Goal: Task Accomplishment & Management: Manage account settings

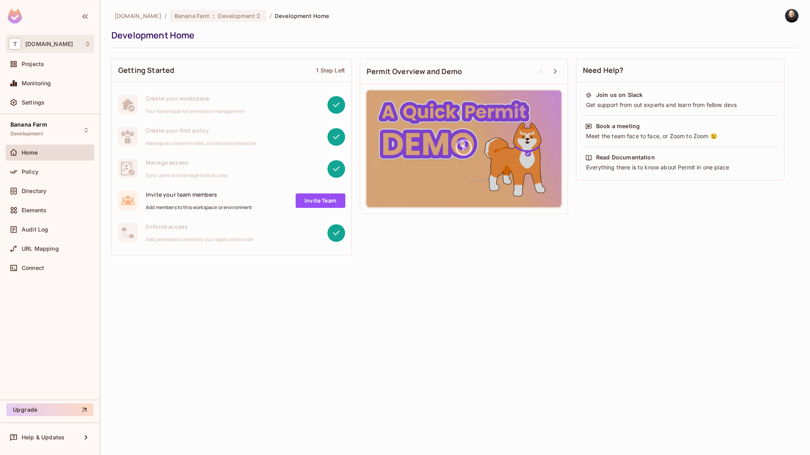
click at [86, 48] on div "T tk-permit.io" at bounding box center [50, 44] width 82 height 12
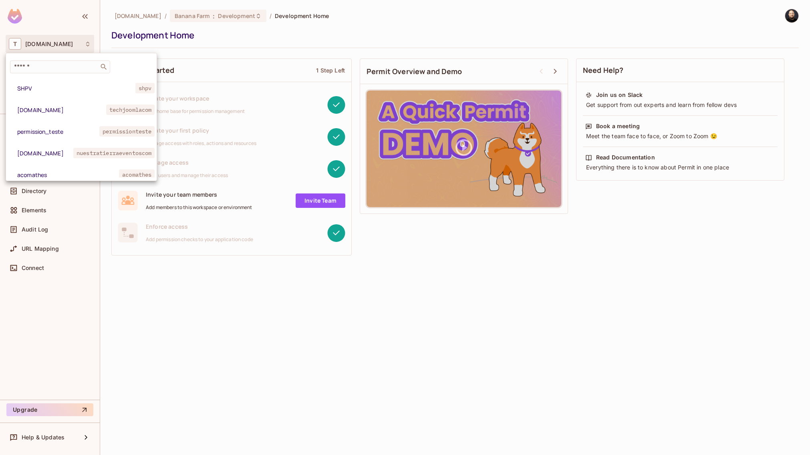
click at [68, 41] on div at bounding box center [405, 227] width 810 height 455
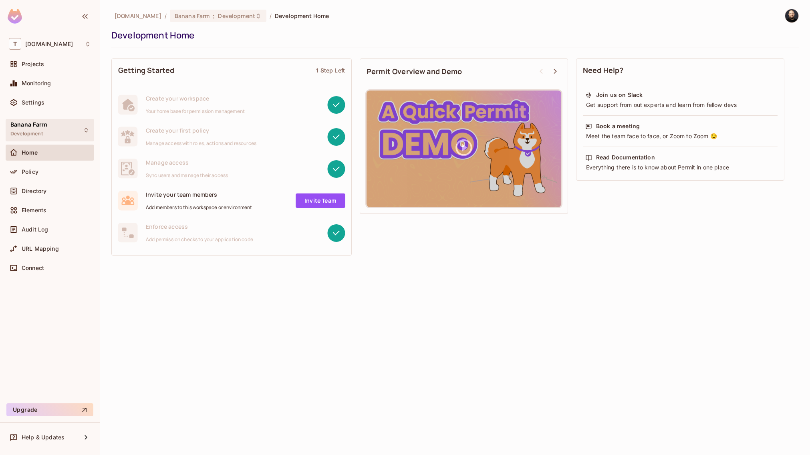
click at [66, 129] on div "Banana Farm Development" at bounding box center [50, 130] width 89 height 22
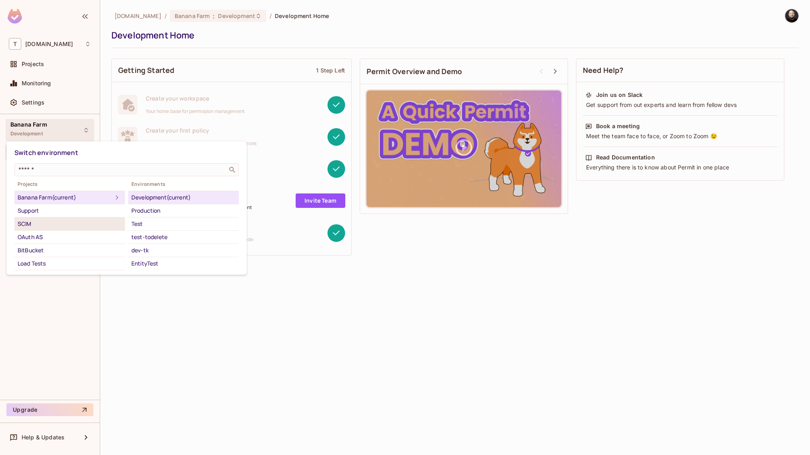
click at [75, 222] on div "SCIM" at bounding box center [70, 224] width 104 height 10
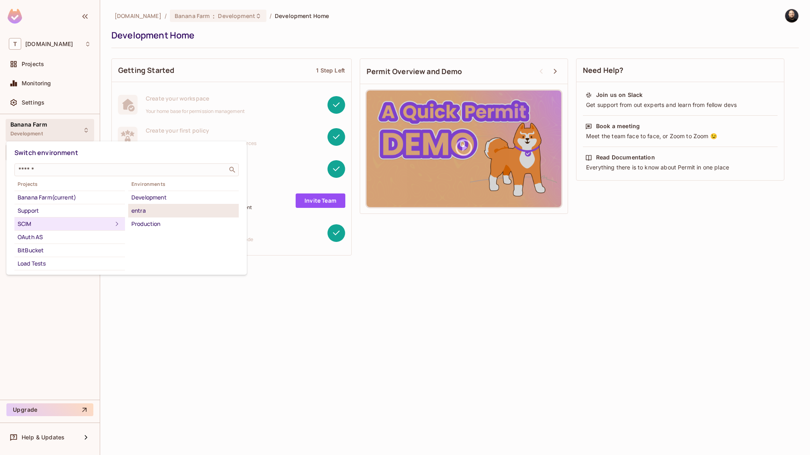
click at [159, 213] on div "entra" at bounding box center [183, 211] width 104 height 10
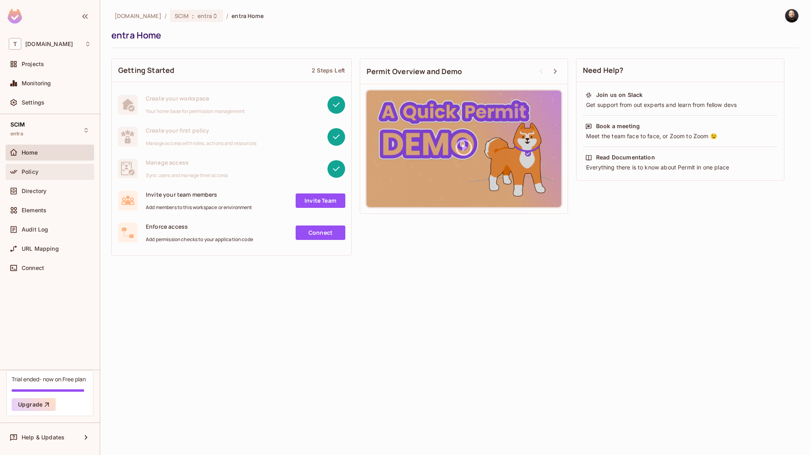
click at [63, 172] on div "Policy" at bounding box center [56, 172] width 69 height 6
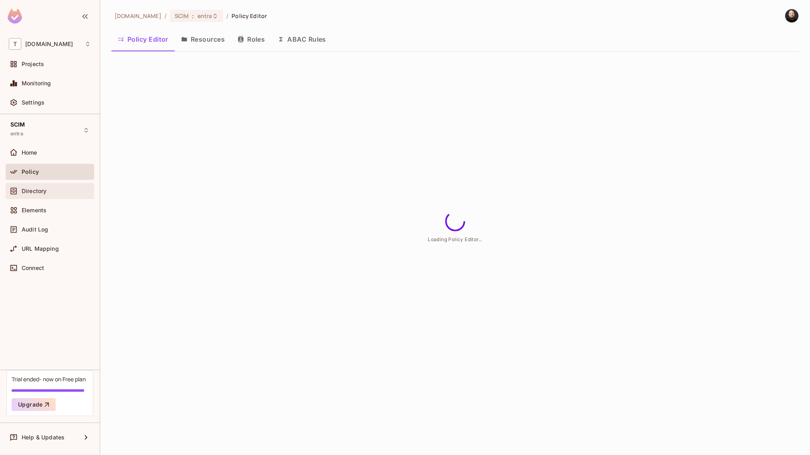
click at [59, 190] on div "Directory" at bounding box center [56, 191] width 69 height 6
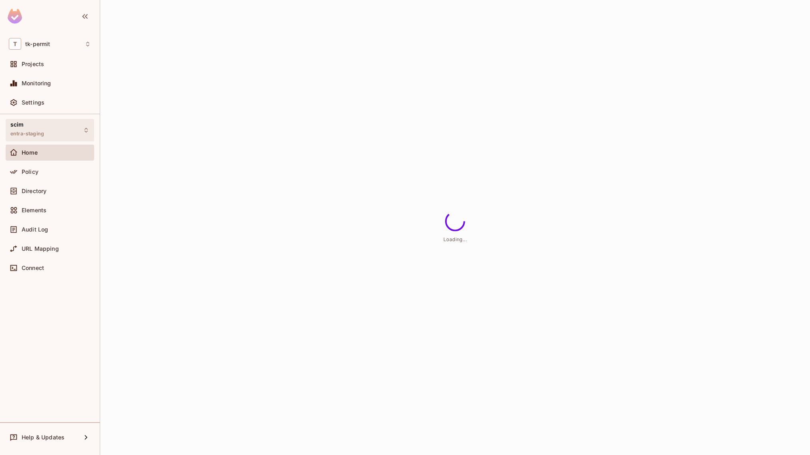
click at [62, 130] on div "scim entra-staging" at bounding box center [50, 130] width 89 height 22
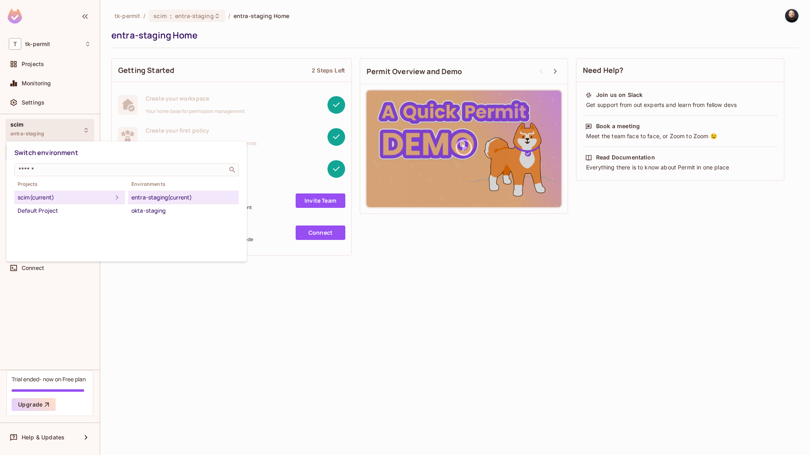
click at [62, 130] on div at bounding box center [405, 227] width 810 height 455
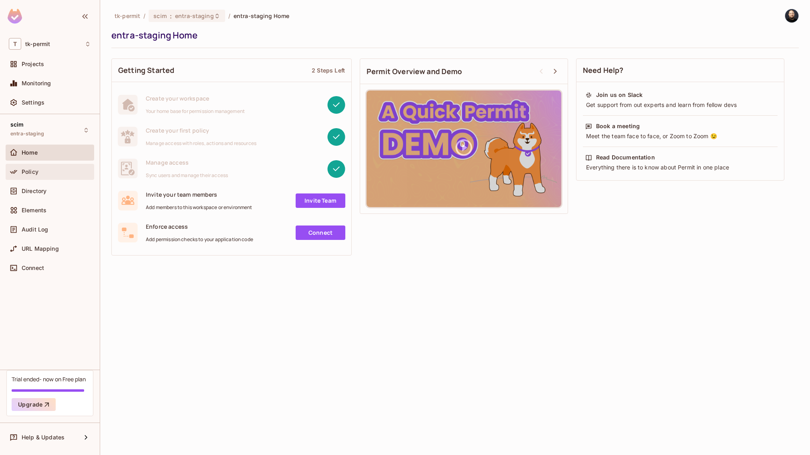
click at [53, 166] on div "Policy" at bounding box center [50, 172] width 89 height 16
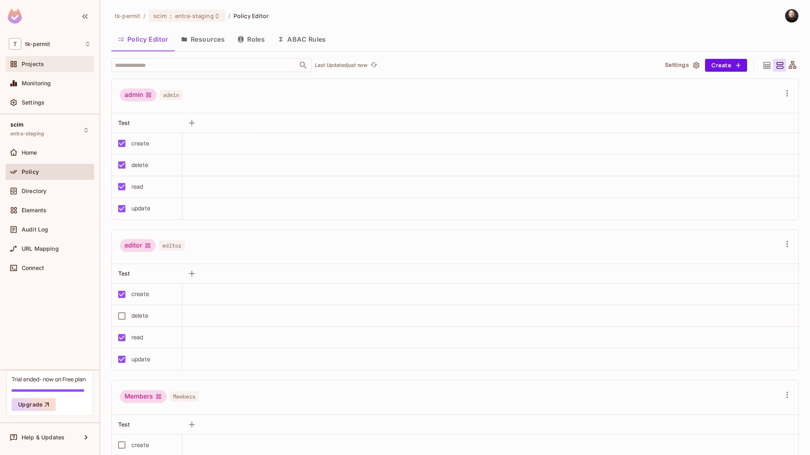
click at [75, 68] on div "Projects" at bounding box center [50, 64] width 82 height 10
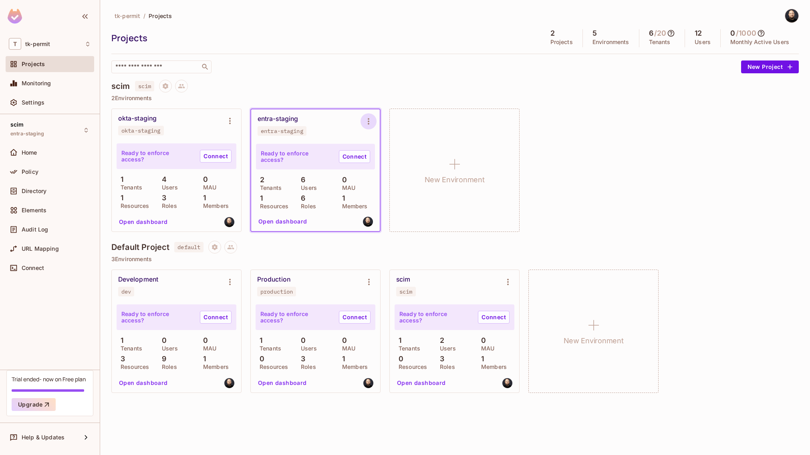
click at [369, 119] on icon "Environment settings" at bounding box center [369, 122] width 10 height 10
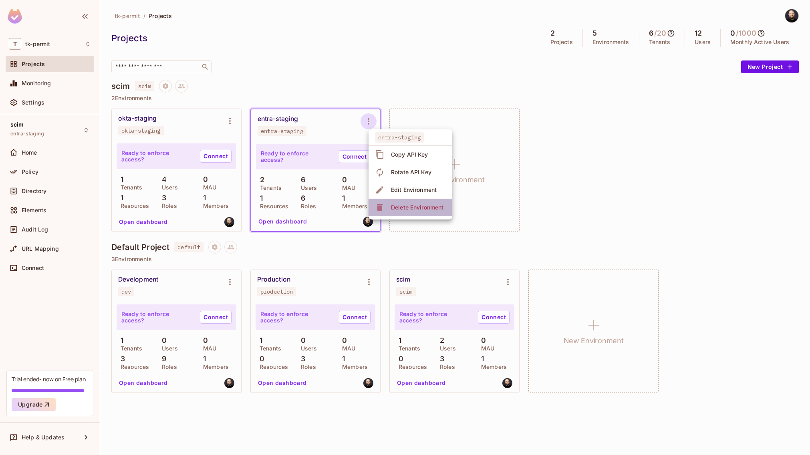
click at [402, 208] on div "Delete Environment" at bounding box center [417, 207] width 52 height 8
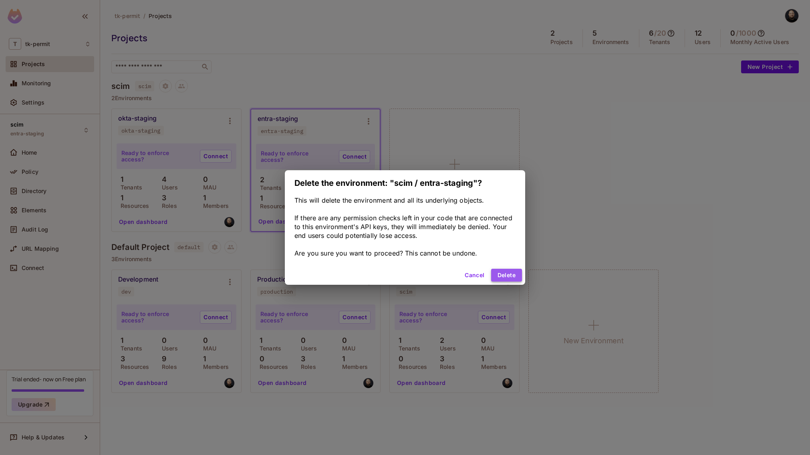
click at [501, 275] on button "Delete" at bounding box center [506, 275] width 31 height 13
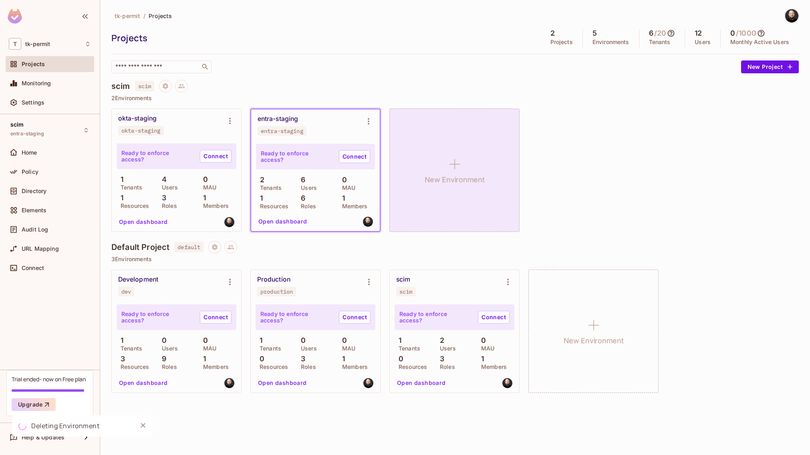
click at [417, 153] on div "New Environment" at bounding box center [454, 170] width 130 height 123
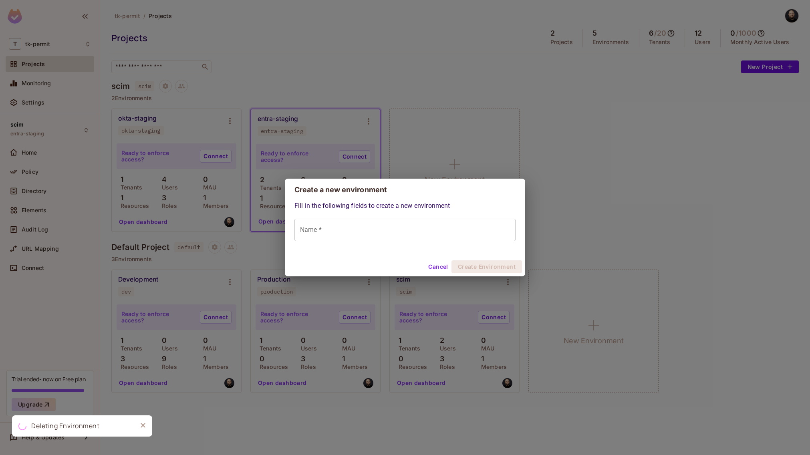
click at [374, 229] on input "Name *" at bounding box center [404, 230] width 221 height 22
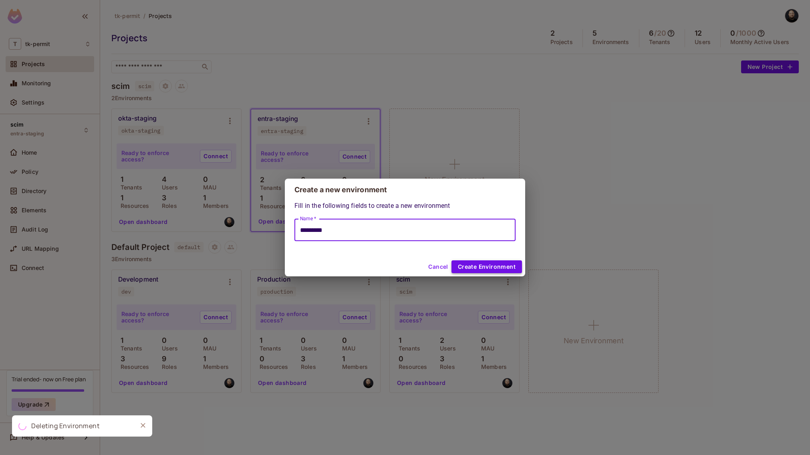
type input "*********"
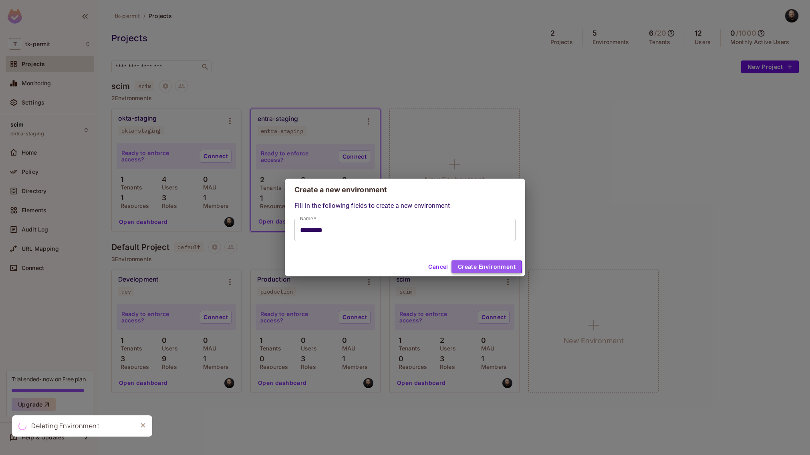
click at [471, 266] on button "Create Environment" at bounding box center [486, 266] width 70 height 13
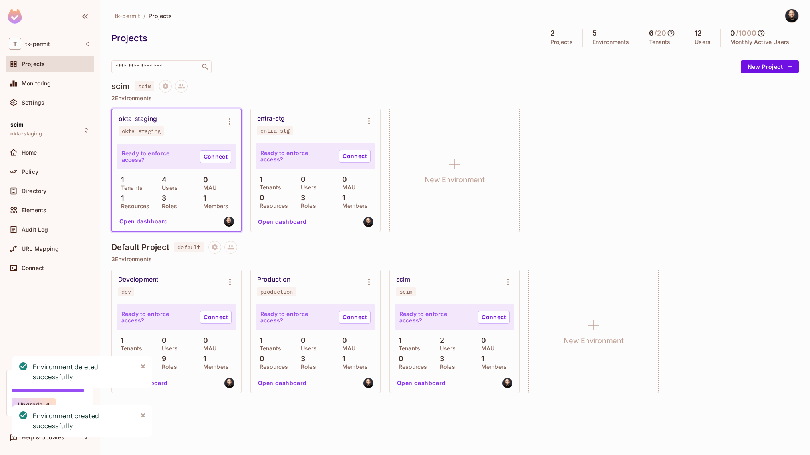
click at [286, 223] on button "Open dashboard" at bounding box center [282, 221] width 55 height 13
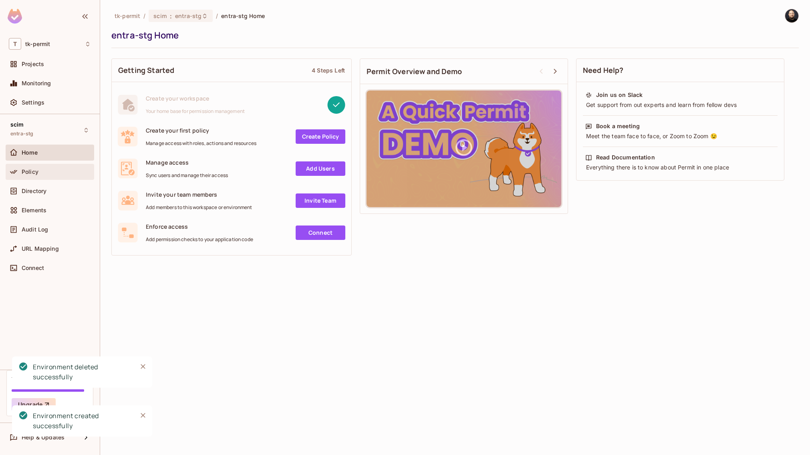
click at [52, 173] on div "Policy" at bounding box center [56, 172] width 69 height 6
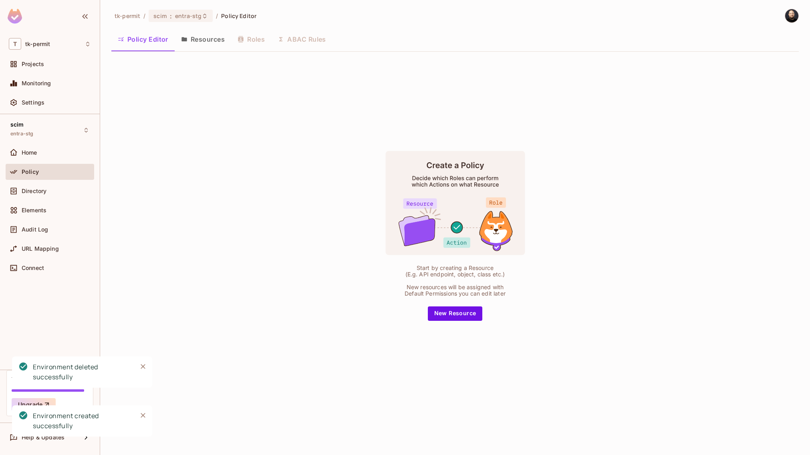
click at [214, 29] on button "Resources" at bounding box center [203, 39] width 56 height 20
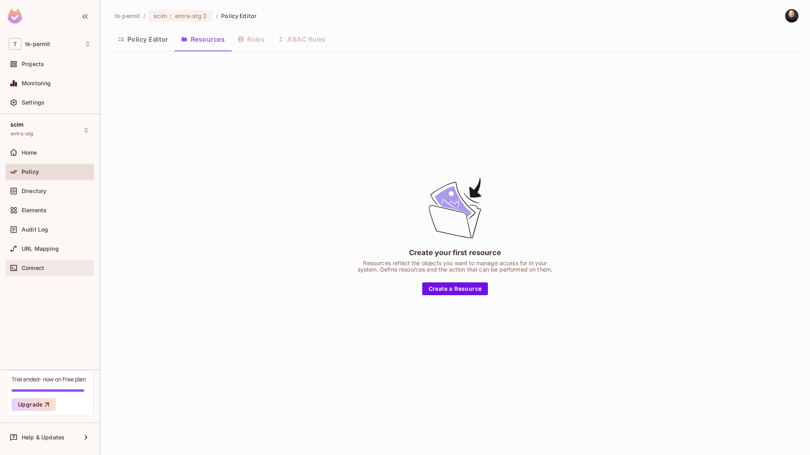
click at [42, 262] on div "Connect" at bounding box center [50, 268] width 89 height 16
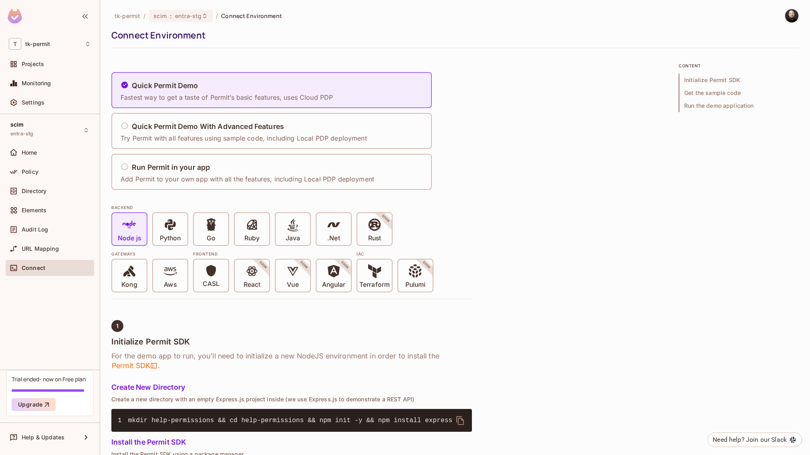
click at [785, 18] on img at bounding box center [791, 15] width 13 height 13
click at [773, 60] on span "Copy Environment Key" at bounding box center [766, 64] width 59 height 8
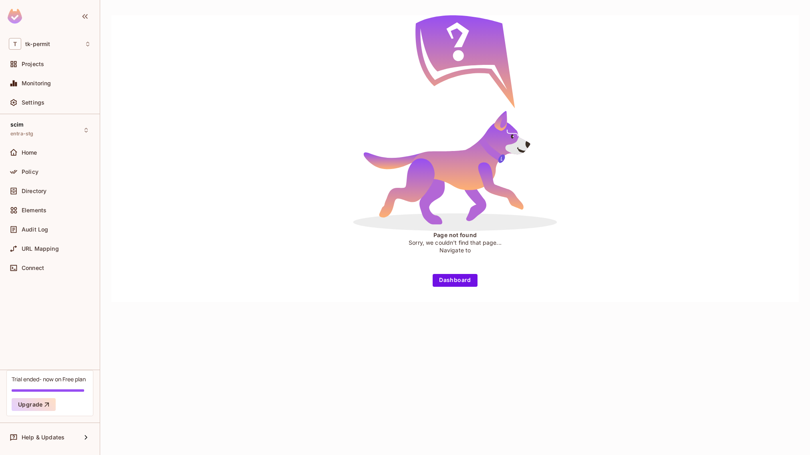
click at [341, 133] on div "Page not found Sorry, we couldn't find that page... Navigate to Dashboard" at bounding box center [454, 158] width 687 height 287
click at [42, 172] on div "Policy" at bounding box center [56, 172] width 69 height 6
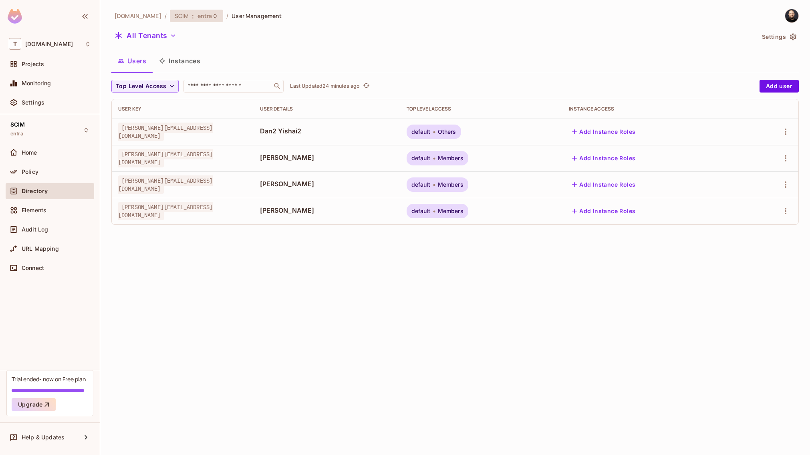
click at [212, 15] on icon at bounding box center [215, 16] width 6 height 6
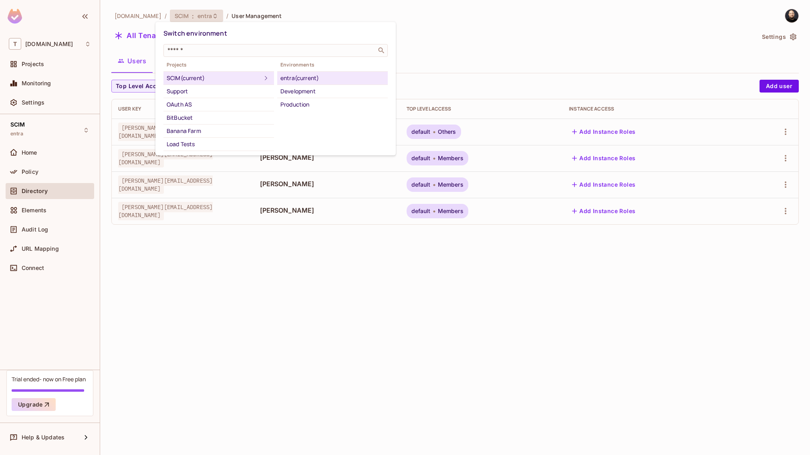
scroll to position [118, 0]
click at [222, 131] on div "tempproj" at bounding box center [219, 132] width 104 height 10
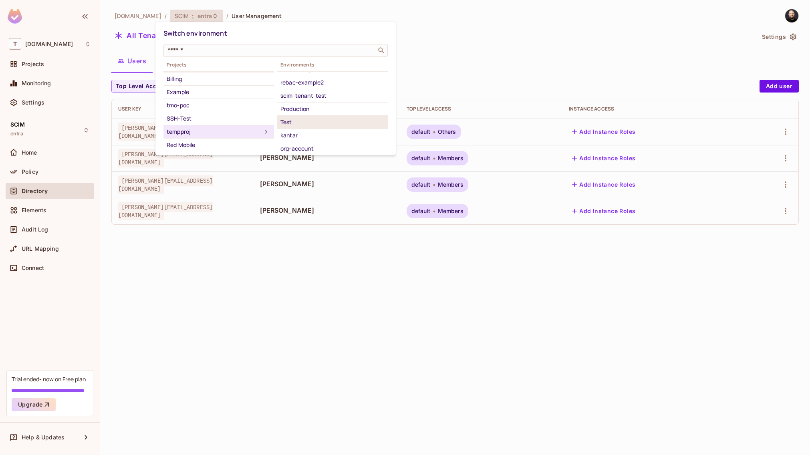
scroll to position [171, 0]
click at [319, 91] on div "scim-tenant-test" at bounding box center [332, 92] width 104 height 10
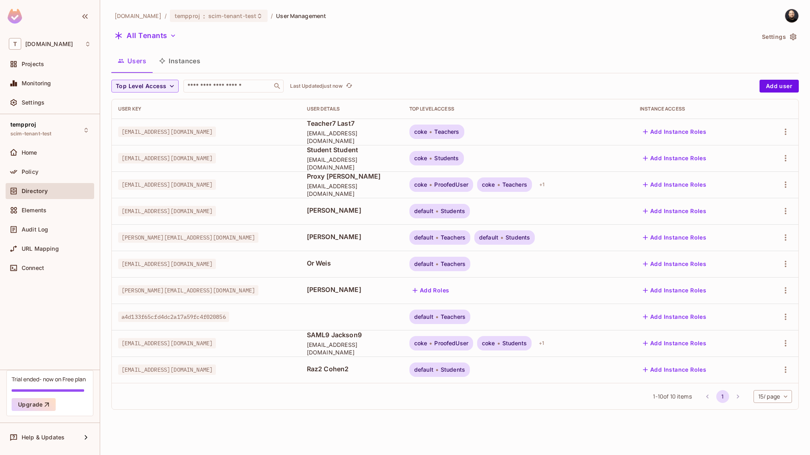
click at [778, 211] on div at bounding box center [778, 211] width 26 height 13
click at [783, 211] on icon "button" at bounding box center [786, 211] width 10 height 10
click at [767, 284] on span "Delete User" at bounding box center [749, 282] width 36 height 13
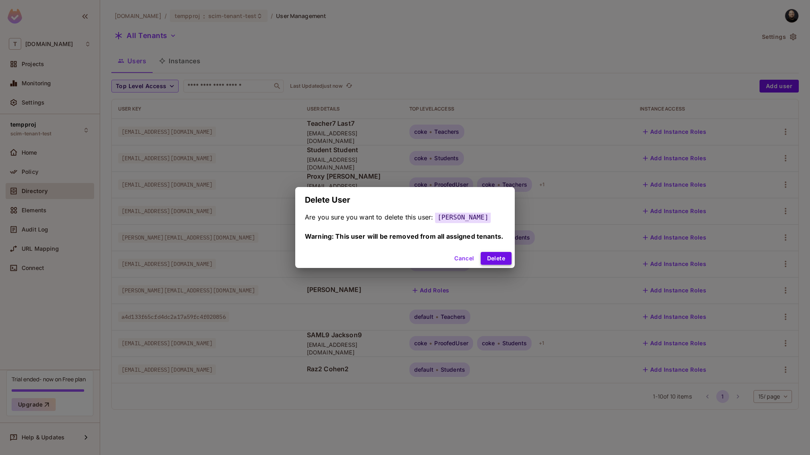
click at [509, 256] on button "Delete" at bounding box center [496, 258] width 31 height 13
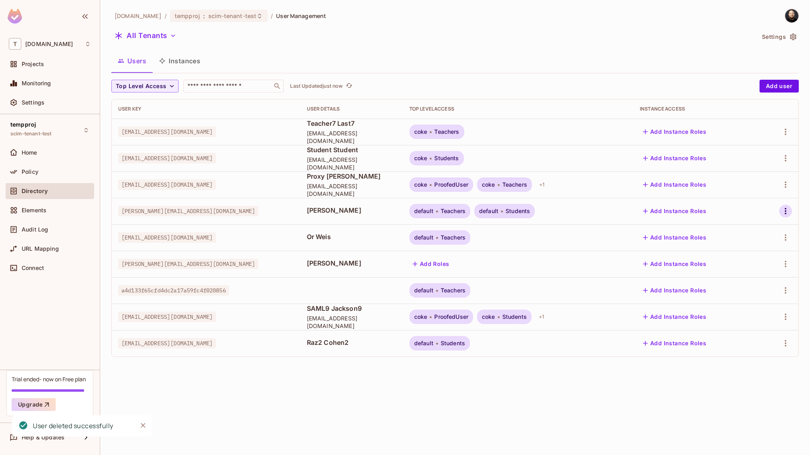
click at [789, 209] on icon "button" at bounding box center [786, 211] width 10 height 10
click at [750, 284] on div "Delete User" at bounding box center [750, 282] width 32 height 8
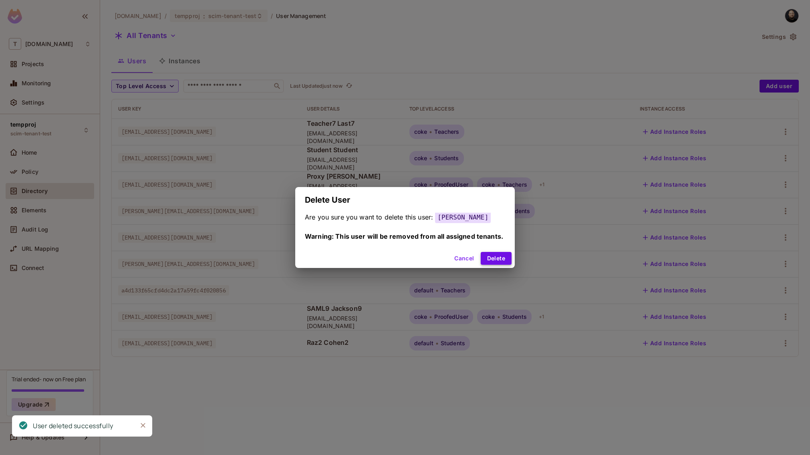
click at [501, 257] on button "Delete" at bounding box center [496, 258] width 31 height 13
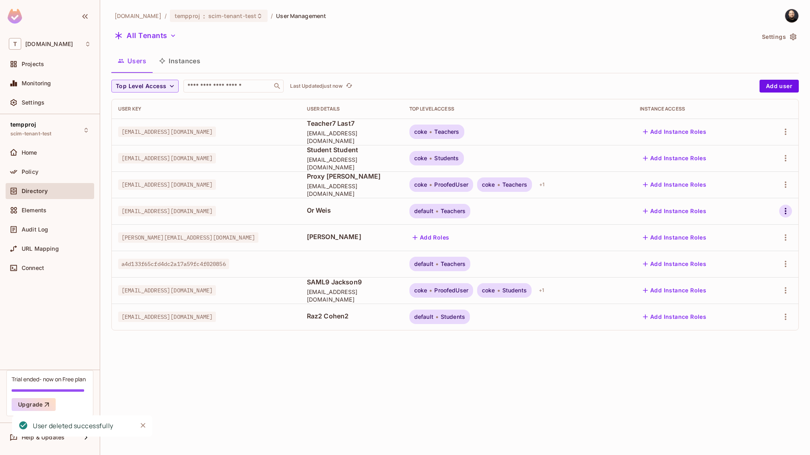
click at [786, 211] on icon "button" at bounding box center [786, 211] width 2 height 6
click at [744, 287] on span "Delete User" at bounding box center [749, 282] width 36 height 13
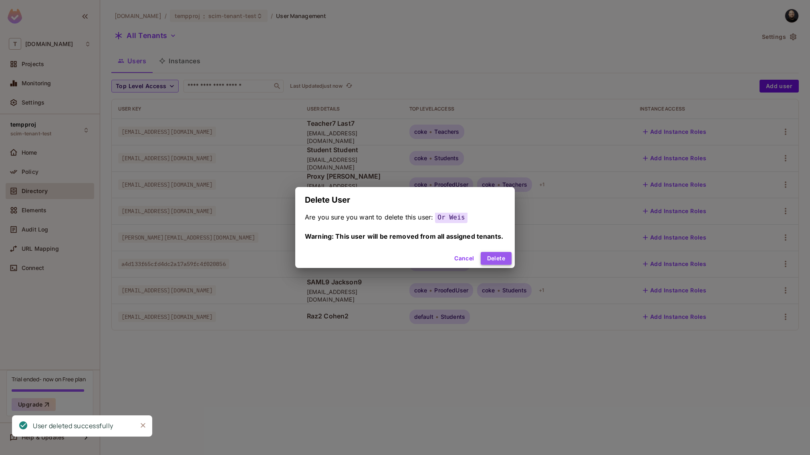
click at [492, 258] on button "Delete" at bounding box center [496, 258] width 31 height 13
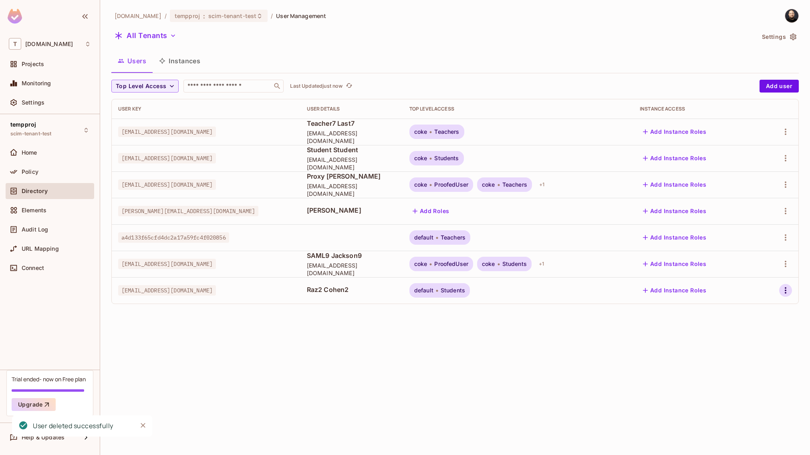
click at [783, 288] on icon "button" at bounding box center [786, 291] width 10 height 10
click at [744, 359] on div "Delete User" at bounding box center [750, 362] width 32 height 8
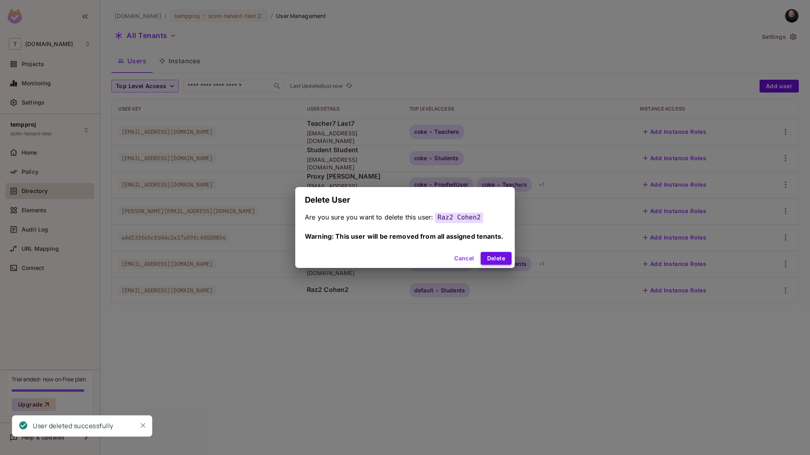
click at [496, 256] on button "Delete" at bounding box center [496, 258] width 31 height 13
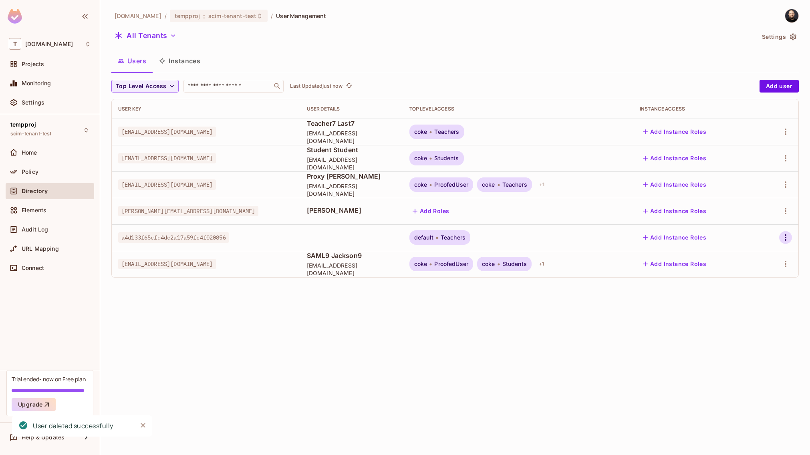
click at [789, 238] on icon "button" at bounding box center [786, 238] width 10 height 10
click at [754, 312] on div "Delete User" at bounding box center [750, 309] width 32 height 8
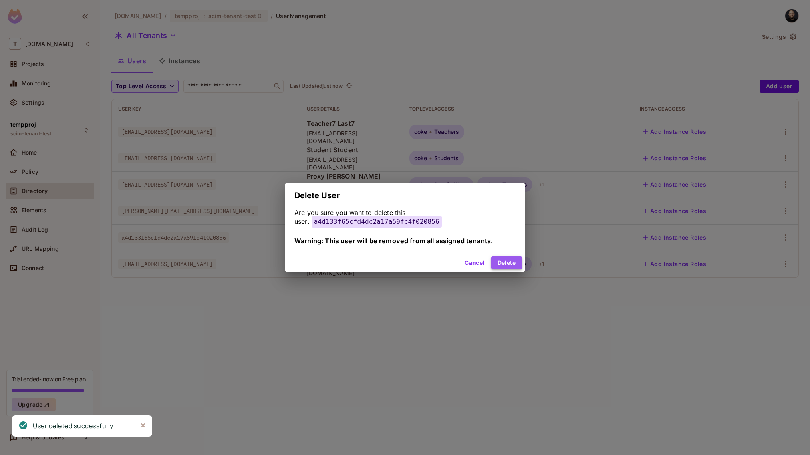
click at [509, 267] on button "Delete" at bounding box center [506, 262] width 31 height 13
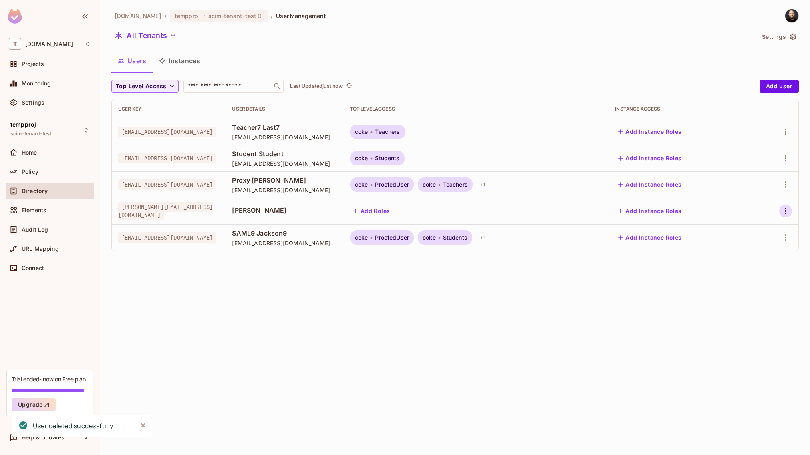
click at [779, 210] on button "button" at bounding box center [785, 211] width 13 height 13
click at [754, 282] on div "Delete User" at bounding box center [750, 282] width 32 height 8
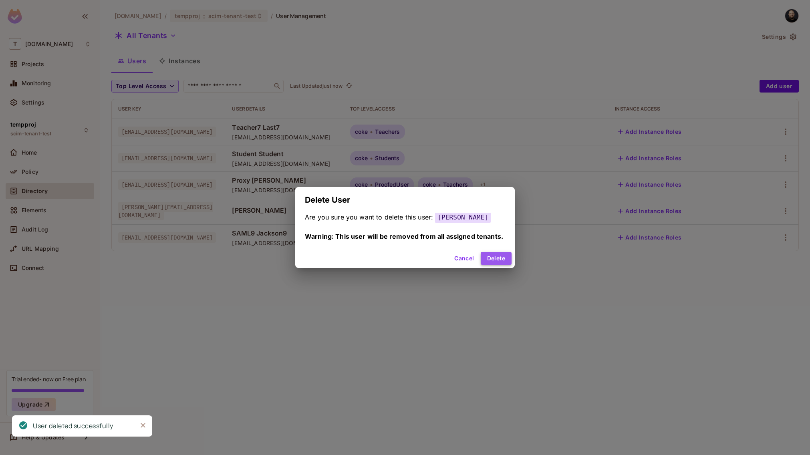
click at [493, 255] on button "Delete" at bounding box center [496, 258] width 31 height 13
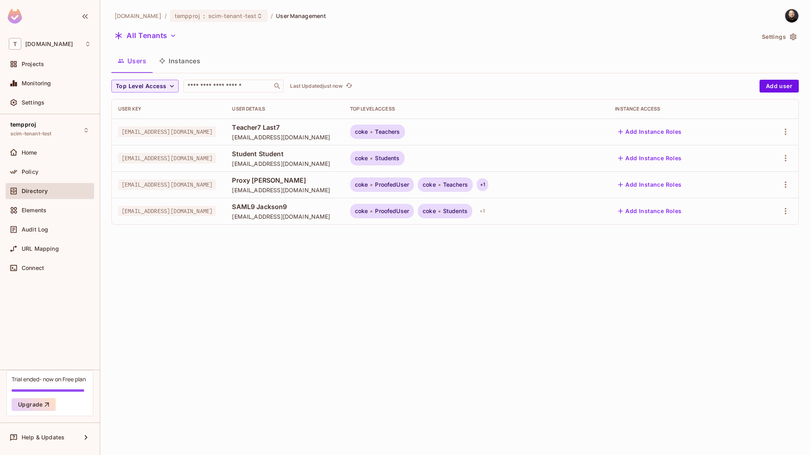
click at [488, 188] on div "+ 1" at bounding box center [483, 184] width 12 height 13
click at [524, 285] on div at bounding box center [405, 227] width 810 height 455
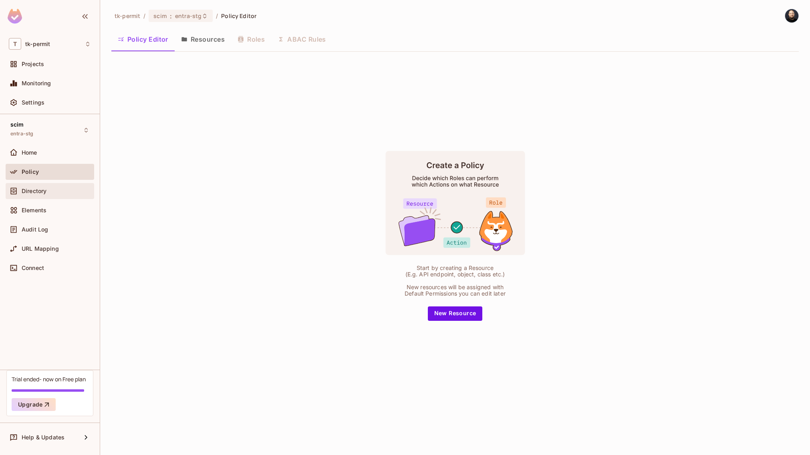
click at [47, 191] on div "Directory" at bounding box center [56, 191] width 69 height 6
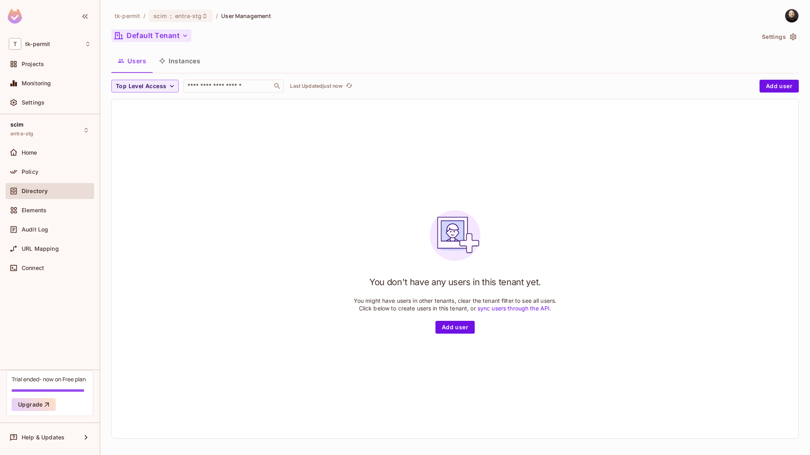
click at [165, 35] on button "Default Tenant" at bounding box center [151, 35] width 80 height 13
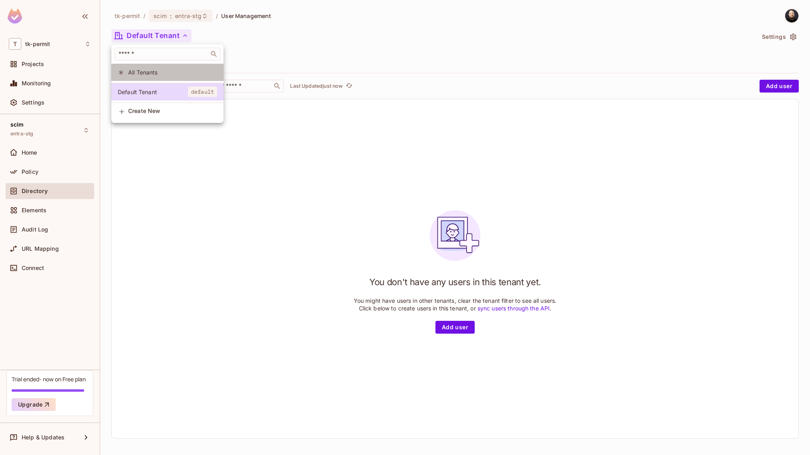
click at [164, 70] on span "All Tenants" at bounding box center [172, 72] width 89 height 8
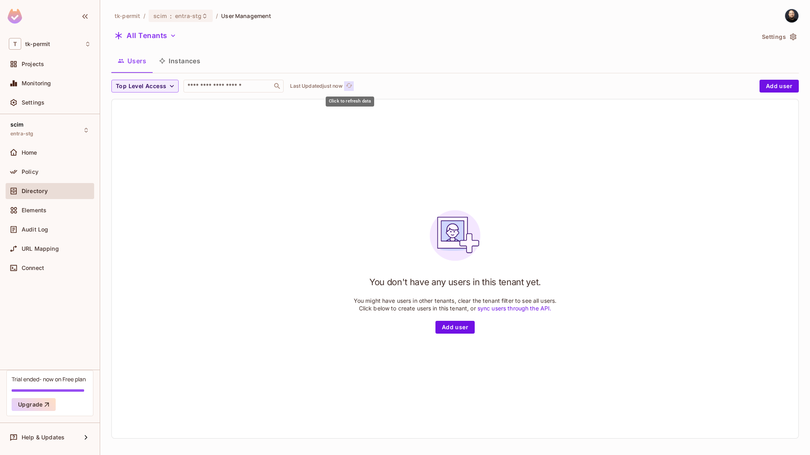
click at [352, 83] on icon "refresh" at bounding box center [349, 85] width 7 height 7
click at [184, 13] on span "entra-stg" at bounding box center [188, 16] width 26 height 8
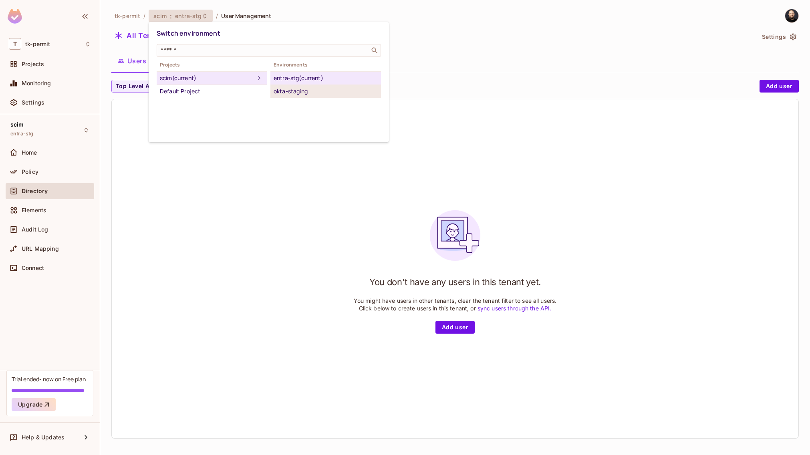
click at [296, 93] on div "okta-staging" at bounding box center [326, 92] width 104 height 10
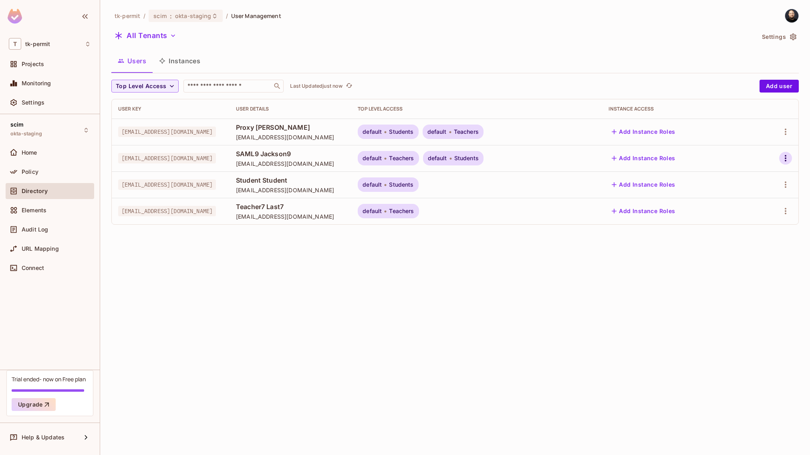
click at [791, 159] on button "button" at bounding box center [785, 158] width 13 height 13
click at [759, 206] on span "Edit Attributes" at bounding box center [753, 211] width 44 height 13
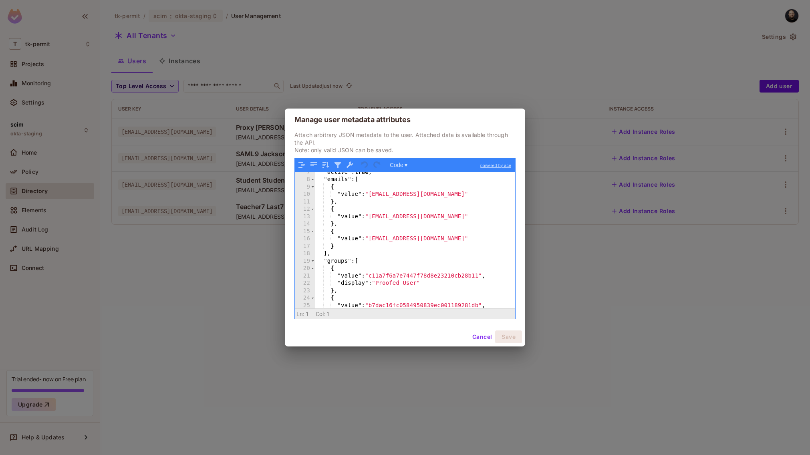
scroll to position [226, 0]
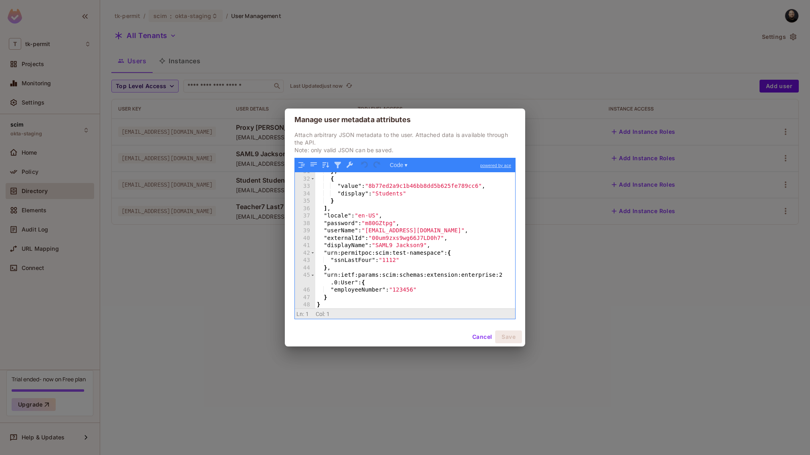
click at [224, 296] on div "Manage user metadata attributes Attach arbitrary JSON metadata to the user. Att…" at bounding box center [405, 227] width 810 height 455
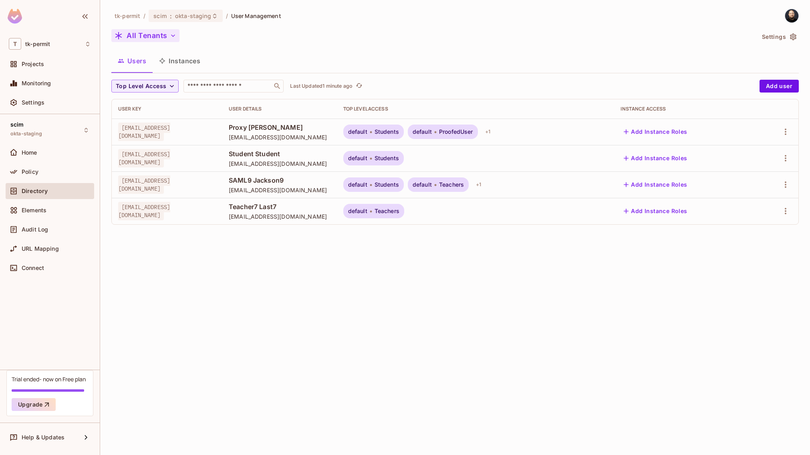
click at [155, 36] on button "All Tenants" at bounding box center [145, 35] width 68 height 13
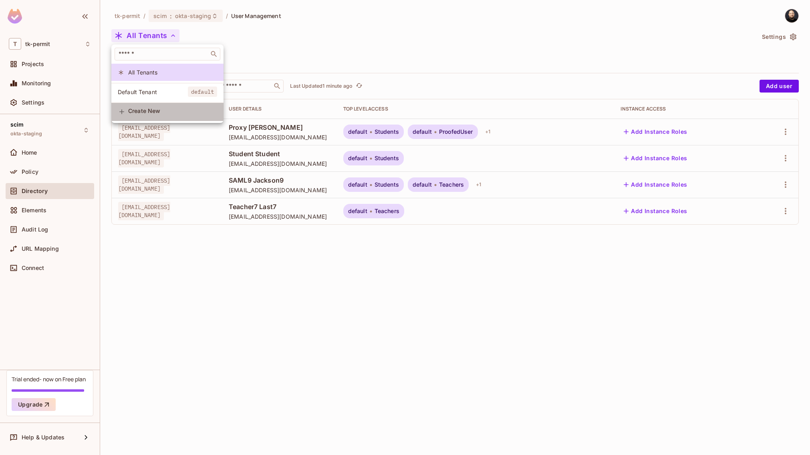
click at [147, 114] on span "Create New" at bounding box center [172, 111] width 89 height 6
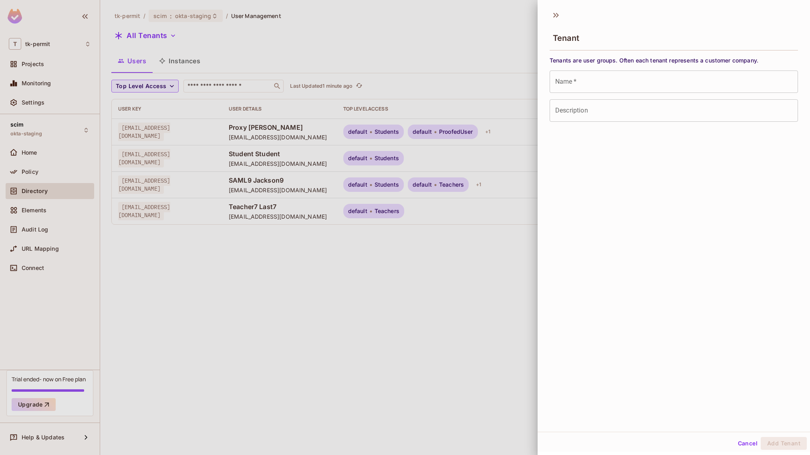
click at [586, 81] on input "Name   *" at bounding box center [673, 81] width 248 height 22
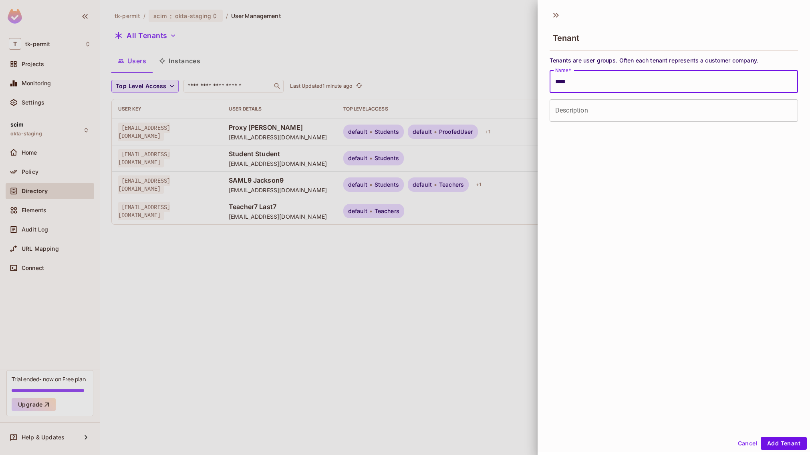
type input "****"
click at [597, 118] on input "Description" at bounding box center [673, 110] width 248 height 22
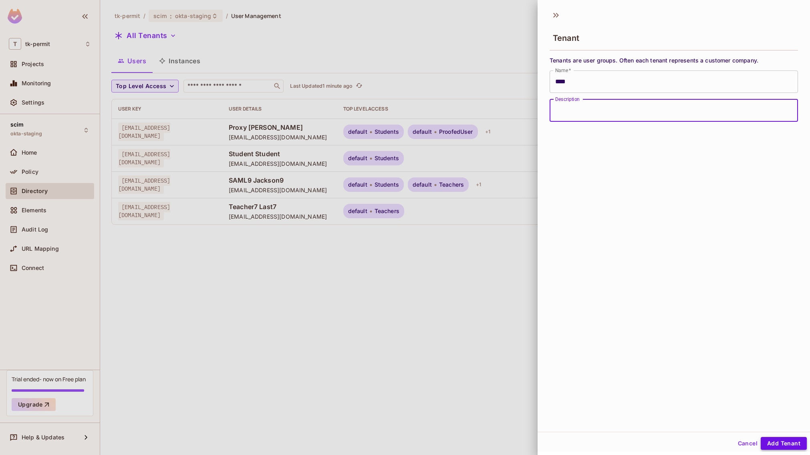
click at [767, 441] on button "Add Tenant" at bounding box center [784, 443] width 46 height 13
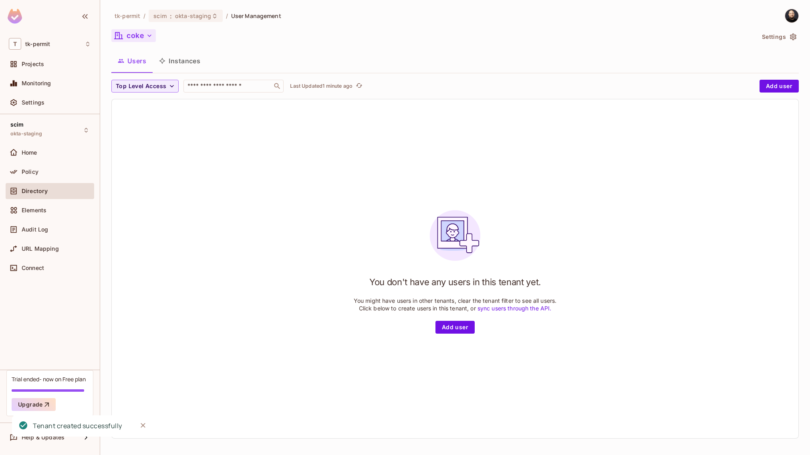
click at [143, 37] on button "coke" at bounding box center [133, 35] width 44 height 13
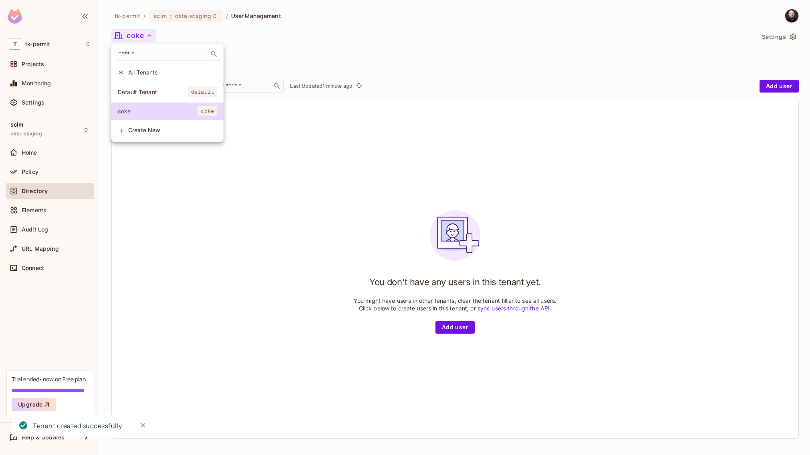
click at [143, 37] on div at bounding box center [405, 227] width 810 height 455
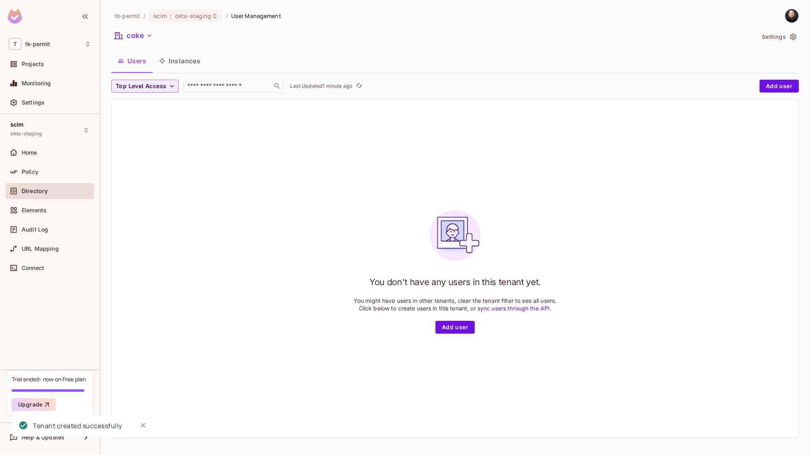
click at [785, 12] on img at bounding box center [791, 15] width 13 height 13
click at [761, 54] on li "Copy Environment Key" at bounding box center [793, 63] width 155 height 21
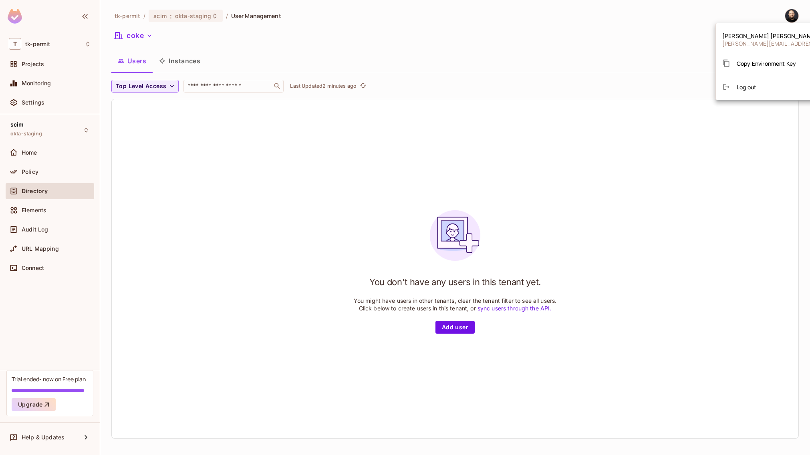
click at [505, 48] on div at bounding box center [405, 227] width 810 height 455
click at [785, 18] on img at bounding box center [791, 15] width 13 height 13
click at [767, 59] on div "Copy Environment Key" at bounding box center [759, 63] width 74 height 16
click at [45, 167] on div at bounding box center [405, 227] width 810 height 455
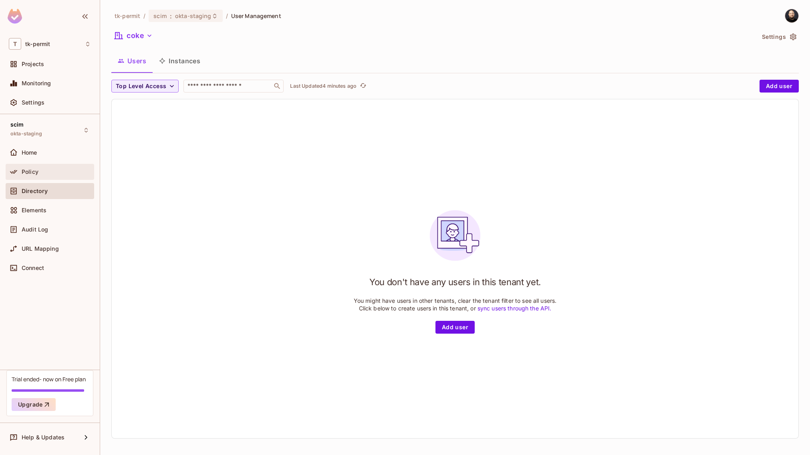
click at [44, 171] on div "Policy" at bounding box center [56, 172] width 69 height 6
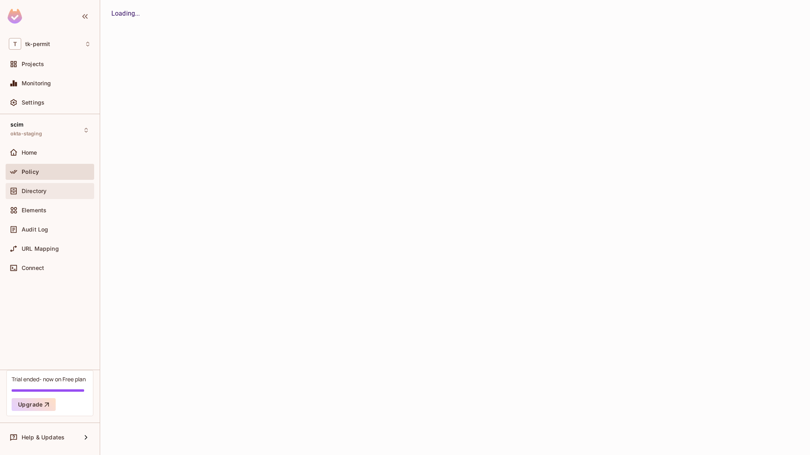
click at [54, 185] on div "Directory" at bounding box center [50, 191] width 89 height 16
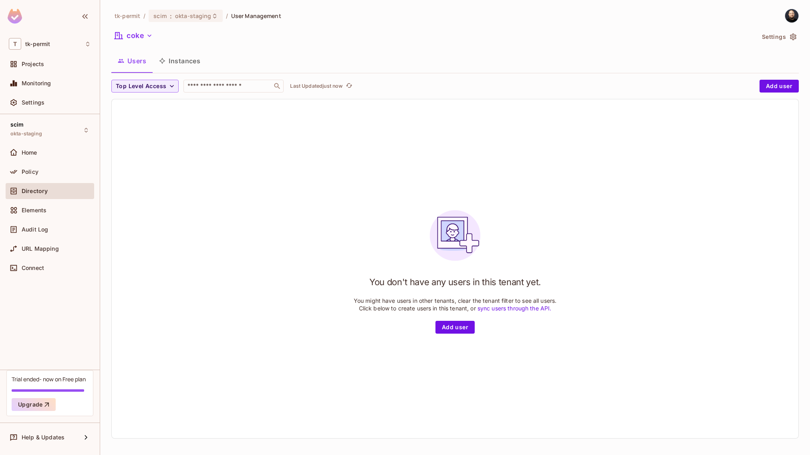
click at [165, 64] on button "Instances" at bounding box center [180, 61] width 54 height 20
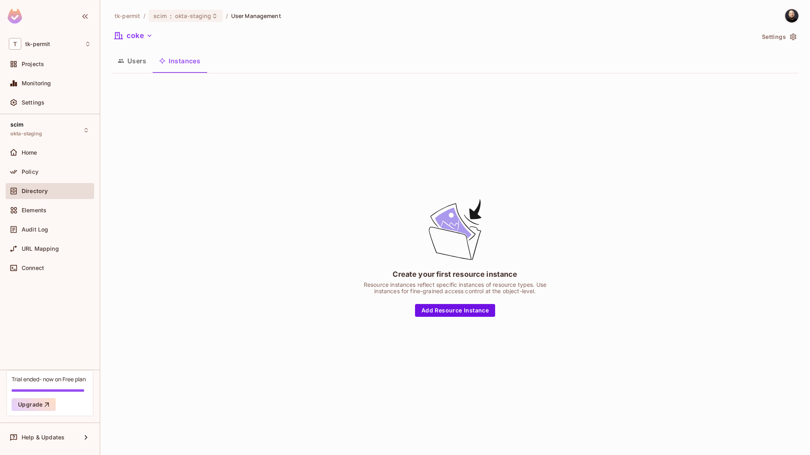
click at [143, 63] on button "Users" at bounding box center [131, 61] width 41 height 20
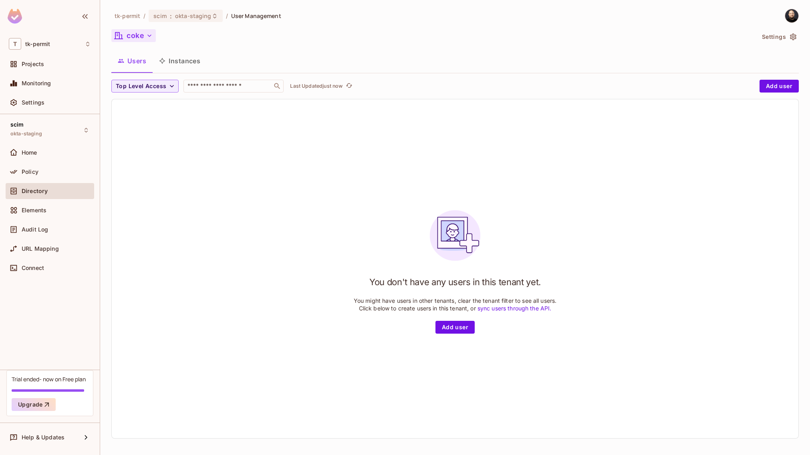
click at [142, 31] on button "coke" at bounding box center [133, 35] width 44 height 13
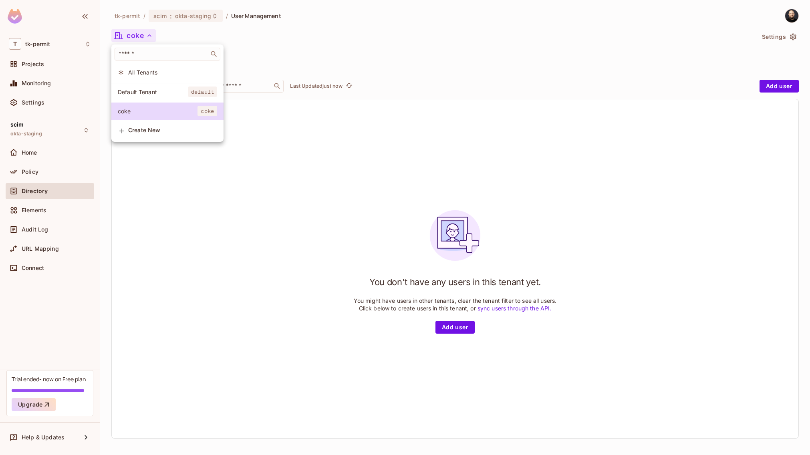
click at [142, 31] on div at bounding box center [405, 227] width 810 height 455
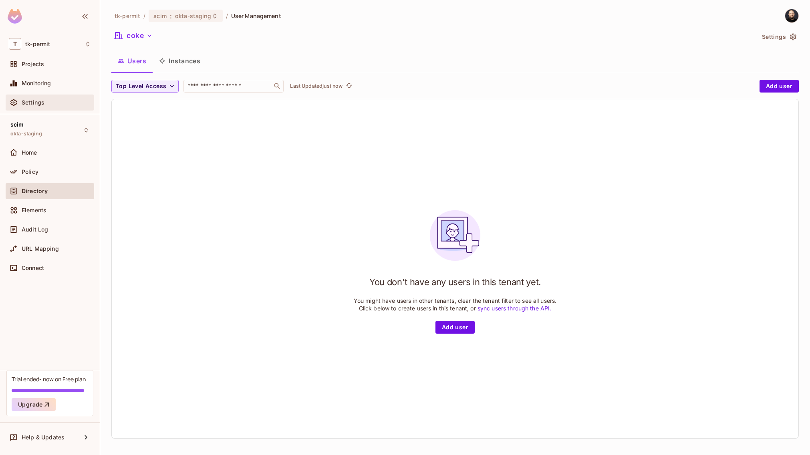
click at [62, 104] on div "Settings" at bounding box center [56, 102] width 69 height 6
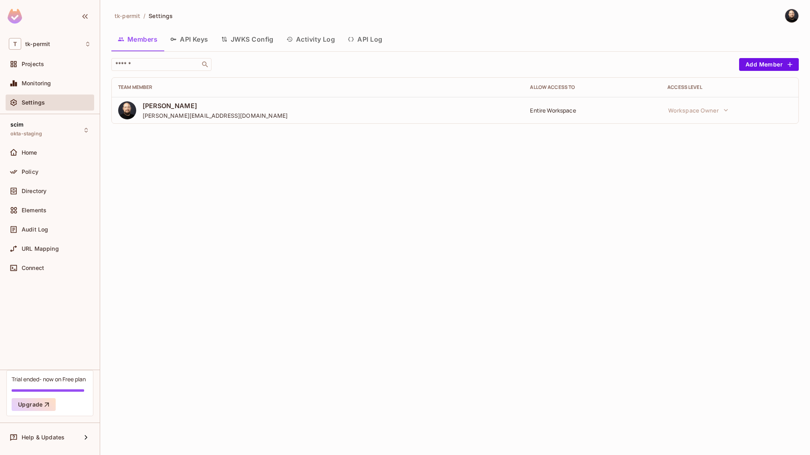
drag, startPoint x: 392, startPoint y: 46, endPoint x: 384, endPoint y: 37, distance: 12.5
click at [392, 46] on div "Members API Keys JWKS Config Activity Log API Log" at bounding box center [454, 39] width 687 height 20
click at [377, 35] on button "API Log" at bounding box center [364, 39] width 47 height 20
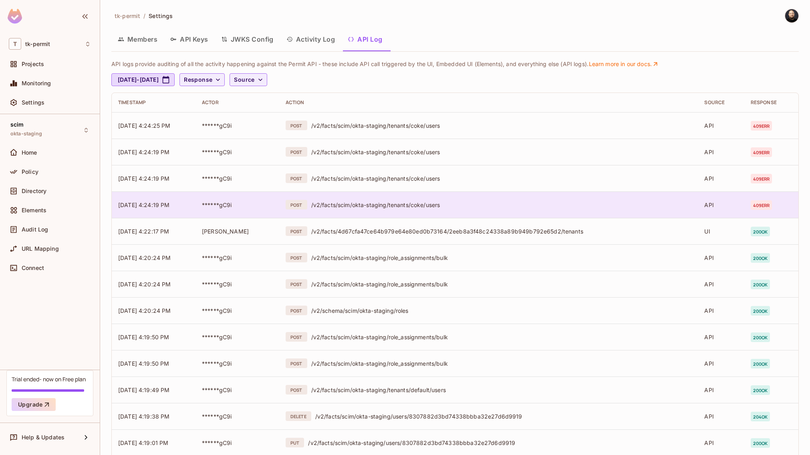
click at [365, 209] on td "POST /v2/facts/scim/okta-staging/tenants/coke/users" at bounding box center [488, 204] width 419 height 26
click at [580, 204] on div "/v2/facts/scim/okta-staging/tenants/coke/users" at bounding box center [501, 205] width 380 height 8
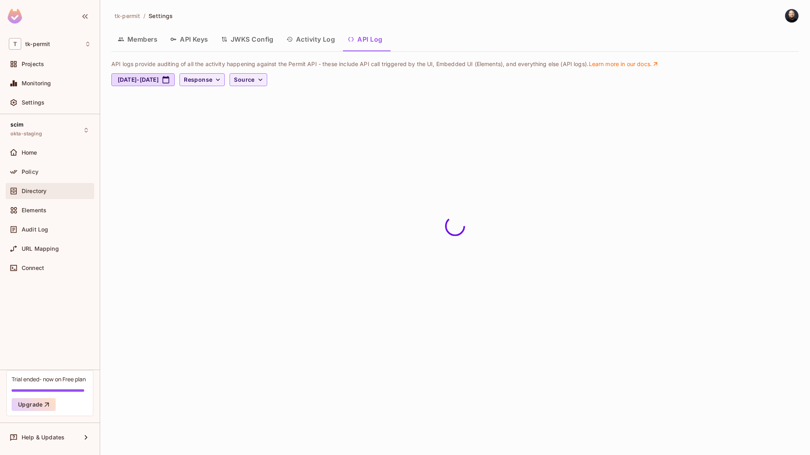
click at [36, 192] on span "Directory" at bounding box center [34, 191] width 25 height 6
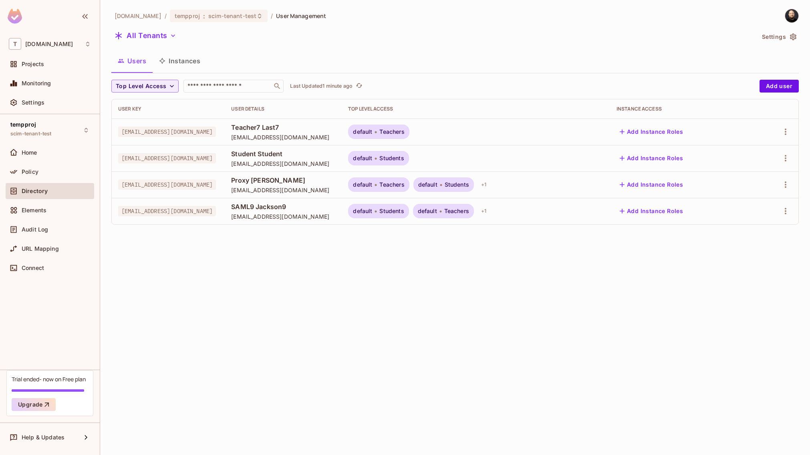
click at [784, 16] on div at bounding box center [787, 16] width 21 height 14
click at [788, 16] on img at bounding box center [791, 15] width 13 height 13
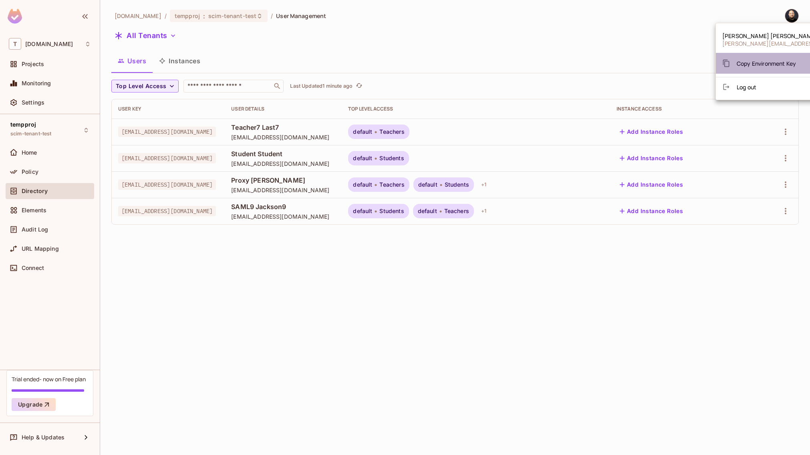
click at [771, 63] on span "Copy Environment Key" at bounding box center [766, 64] width 59 height 8
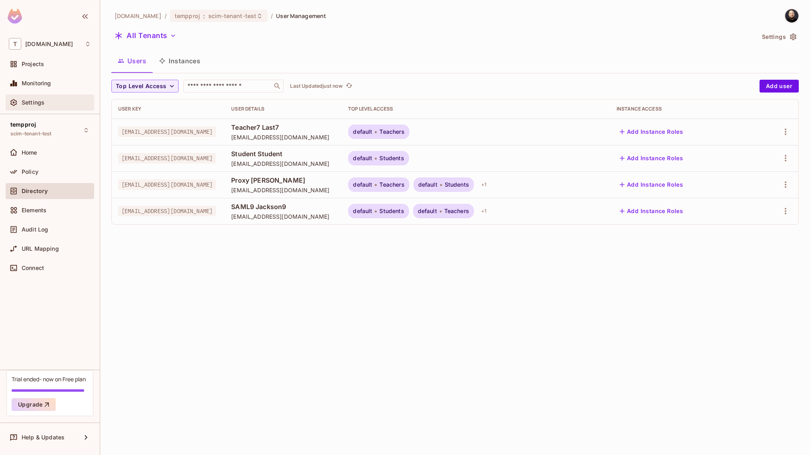
click at [72, 102] on div "Settings" at bounding box center [56, 102] width 69 height 6
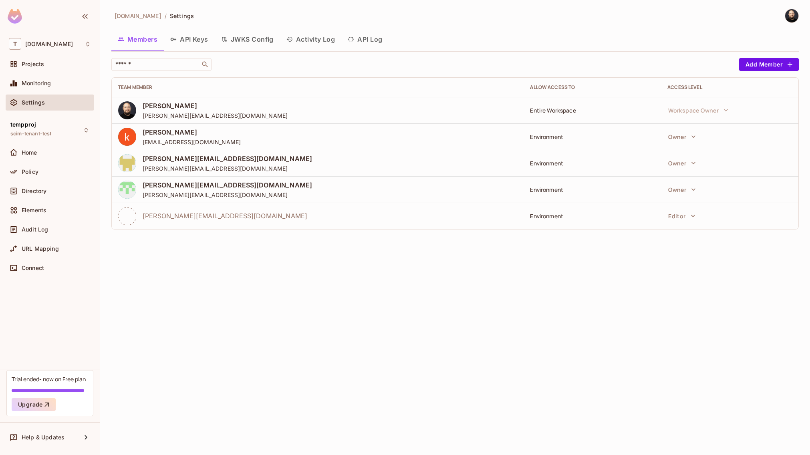
click at [366, 35] on button "API Log" at bounding box center [364, 39] width 47 height 20
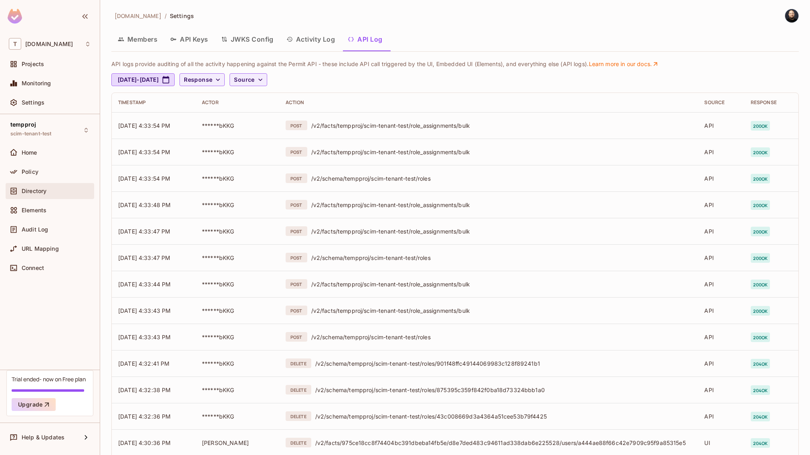
click at [68, 186] on div "Directory" at bounding box center [50, 191] width 82 height 10
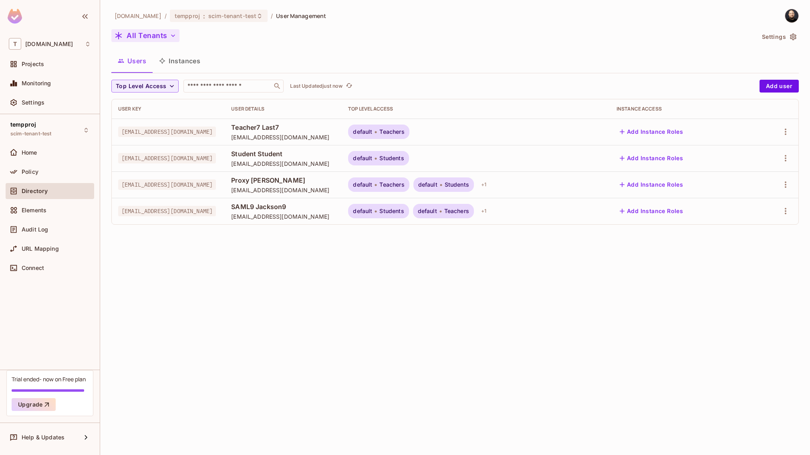
click at [167, 30] on button "All Tenants" at bounding box center [145, 35] width 68 height 13
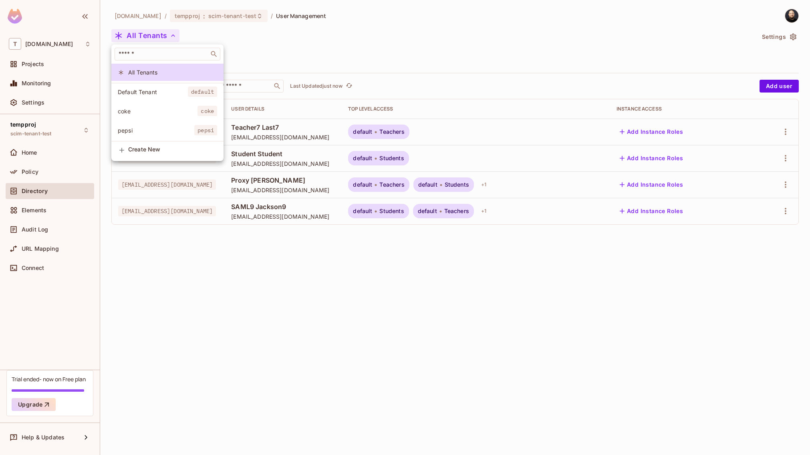
click at [165, 113] on span "coke" at bounding box center [158, 111] width 80 height 8
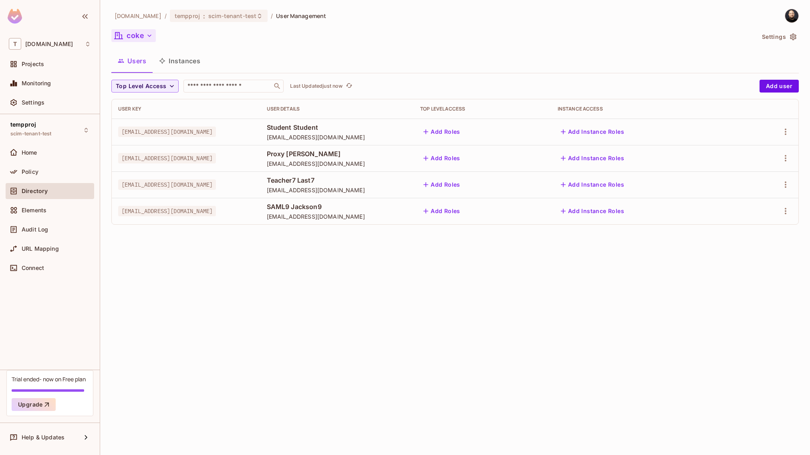
click at [149, 38] on icon "button" at bounding box center [149, 36] width 8 height 8
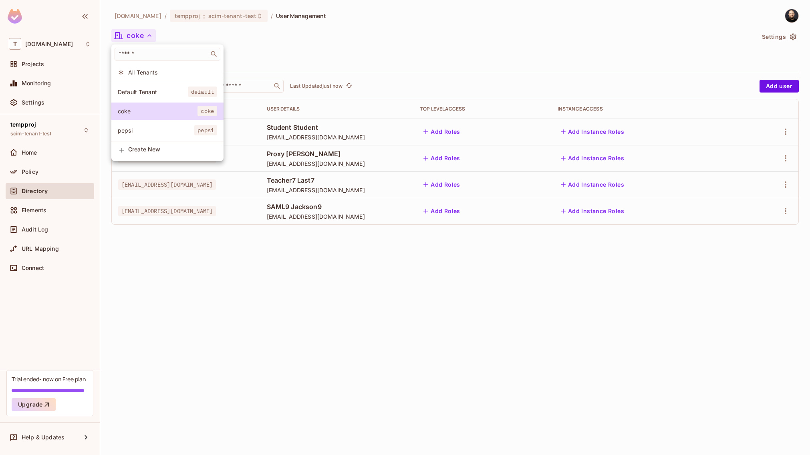
click at [148, 68] on span "All Tenants" at bounding box center [172, 72] width 89 height 8
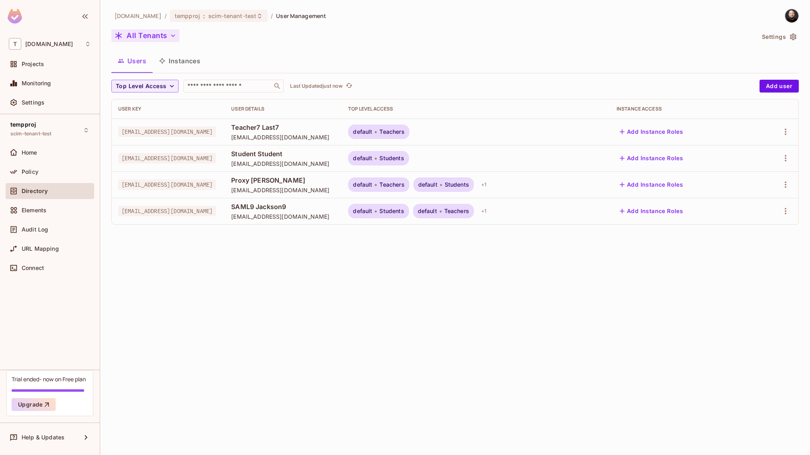
click at [159, 37] on button "All Tenants" at bounding box center [145, 35] width 68 height 13
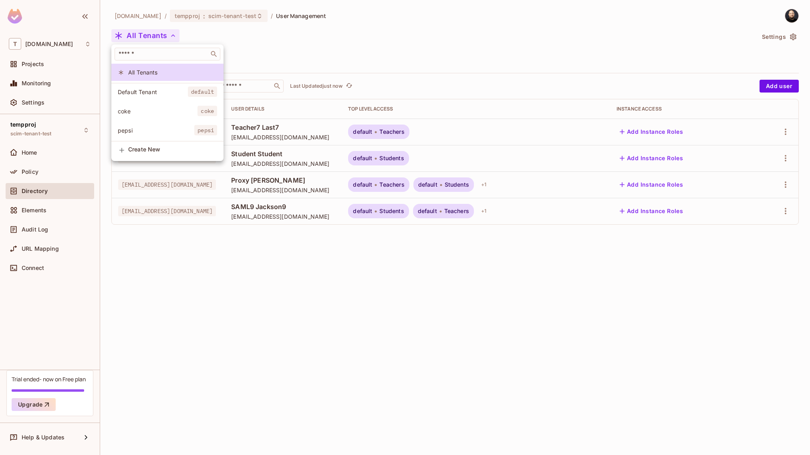
click at [167, 104] on li "coke coke" at bounding box center [167, 111] width 112 height 17
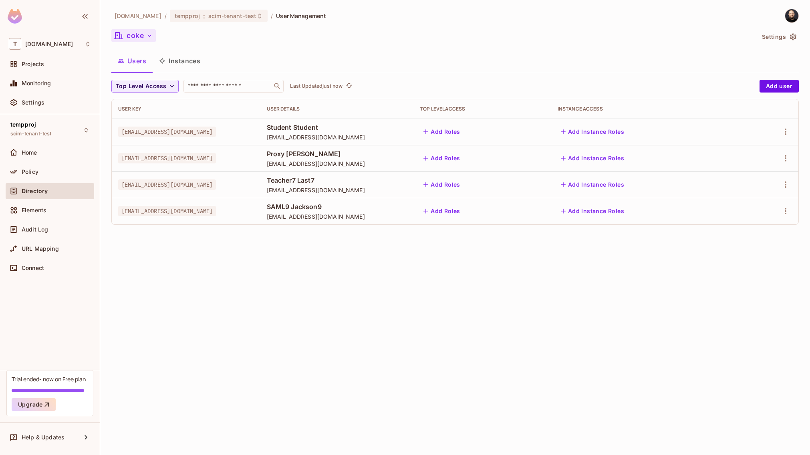
click at [140, 39] on button "coke" at bounding box center [133, 35] width 44 height 13
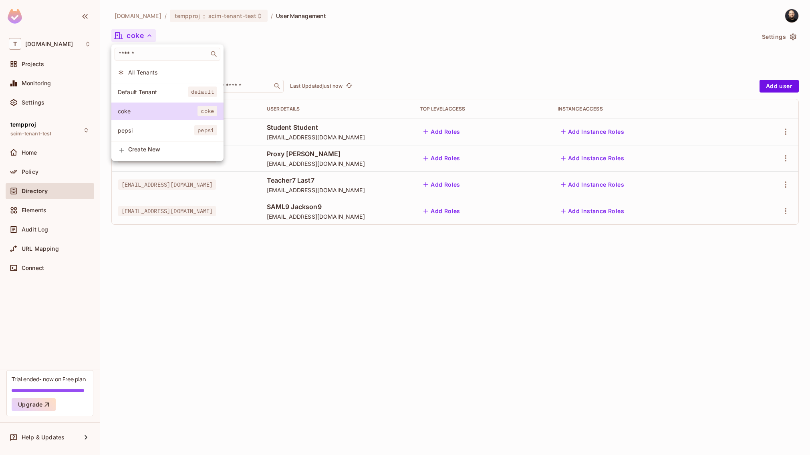
click at [142, 70] on span "All Tenants" at bounding box center [172, 72] width 89 height 8
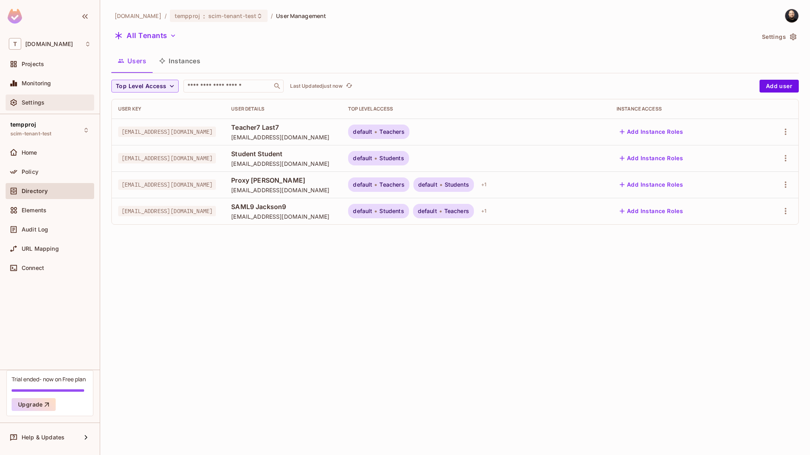
click at [57, 98] on div "Settings" at bounding box center [50, 103] width 82 height 10
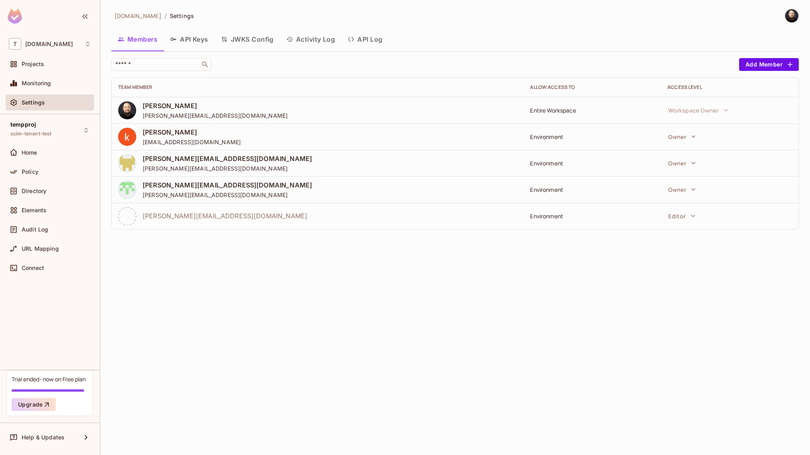
click at [373, 39] on button "API Log" at bounding box center [364, 39] width 47 height 20
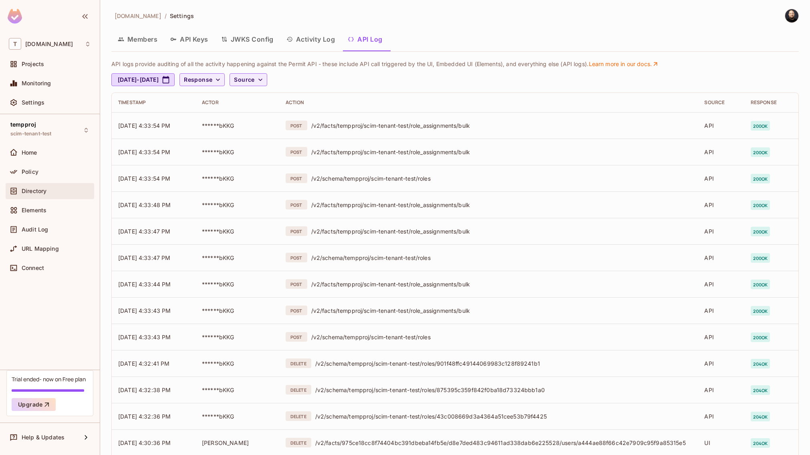
click at [30, 192] on span "Directory" at bounding box center [34, 191] width 25 height 6
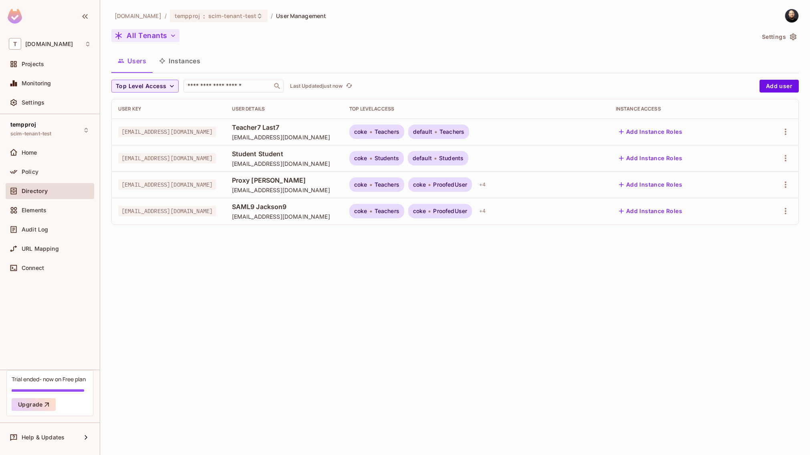
click at [155, 36] on button "All Tenants" at bounding box center [145, 35] width 68 height 13
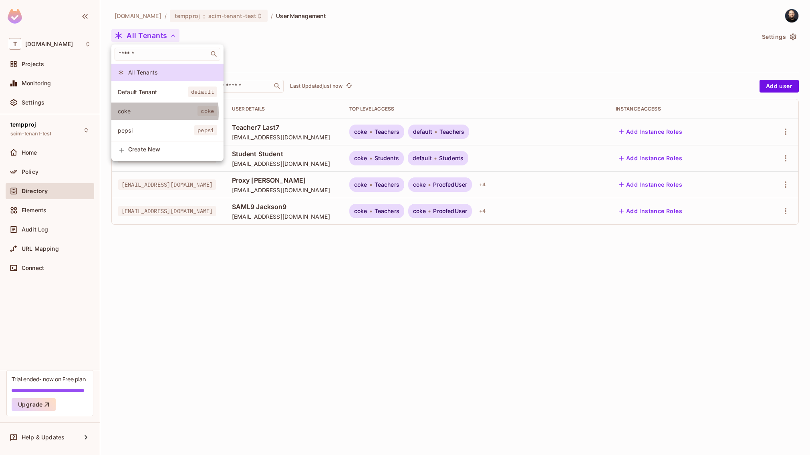
click at [142, 113] on span "coke" at bounding box center [158, 111] width 80 height 8
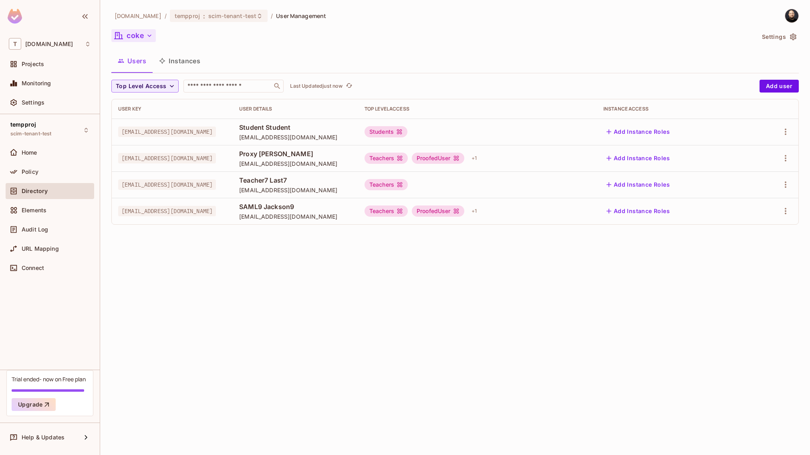
click at [148, 33] on icon "button" at bounding box center [149, 36] width 8 height 8
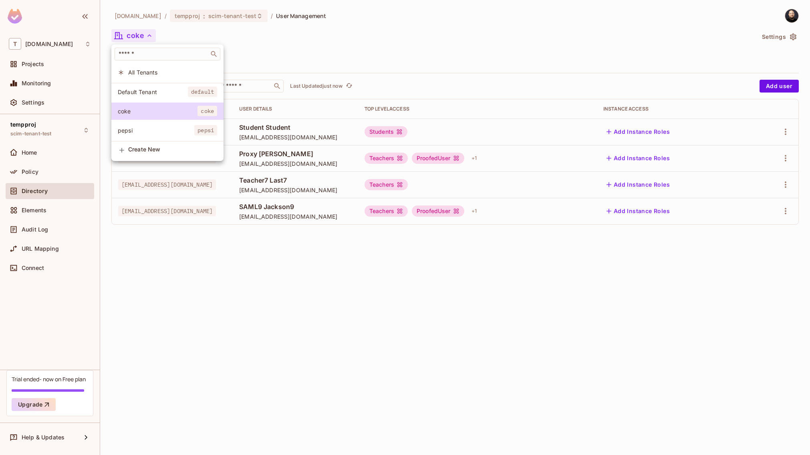
click at [142, 89] on span "Default Tenant" at bounding box center [153, 92] width 70 height 8
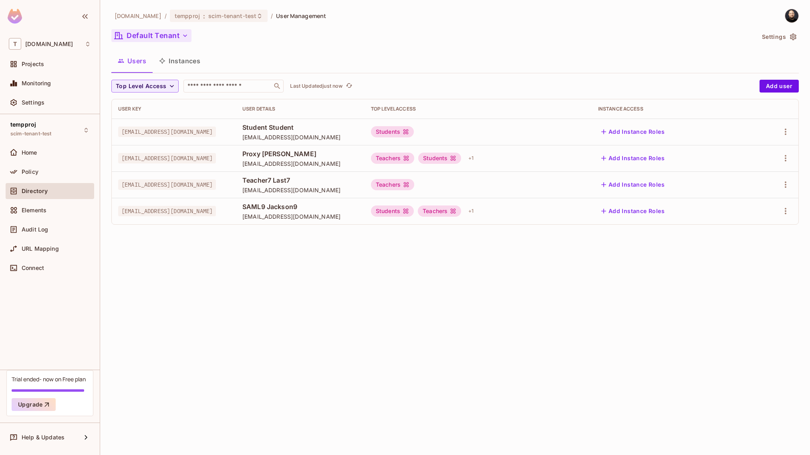
click at [149, 38] on button "Default Tenant" at bounding box center [151, 35] width 80 height 13
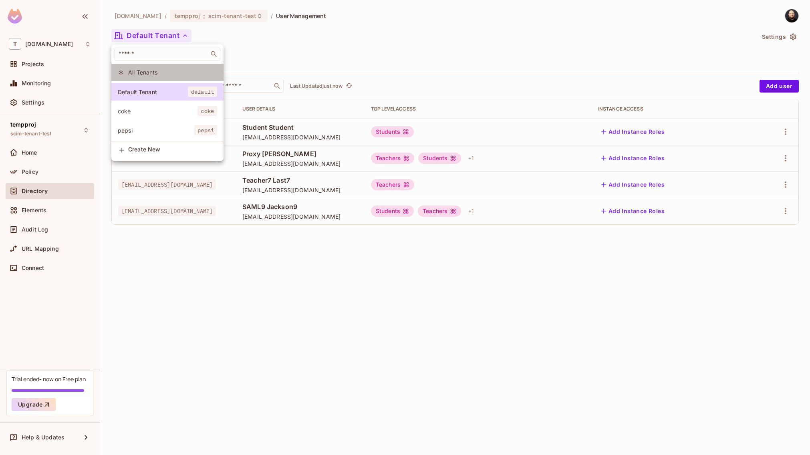
click at [146, 74] on span "All Tenants" at bounding box center [172, 72] width 89 height 8
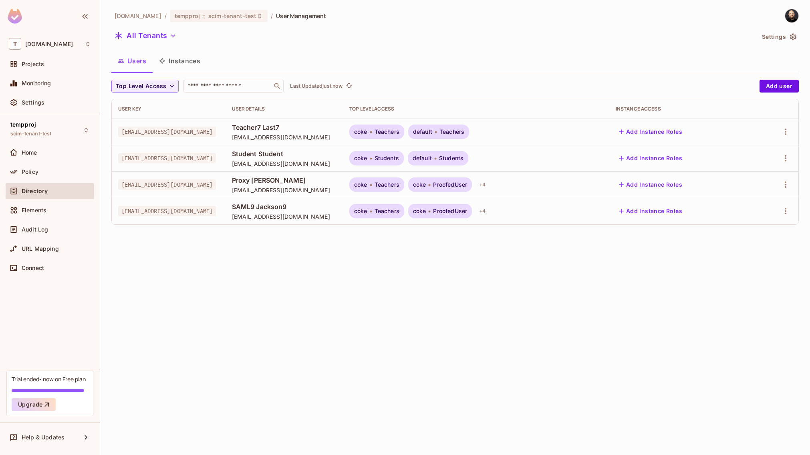
click at [337, 137] on span "teacher_1@permit.io" at bounding box center [284, 137] width 105 height 8
click at [399, 131] on span "Teachers" at bounding box center [386, 132] width 25 height 6
click at [161, 34] on button "All Tenants" at bounding box center [145, 35] width 68 height 13
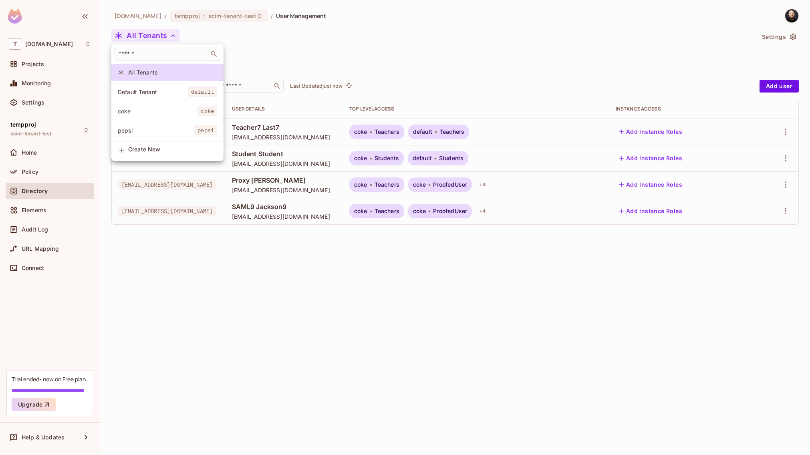
click at [154, 129] on span "pepsi" at bounding box center [156, 131] width 76 height 8
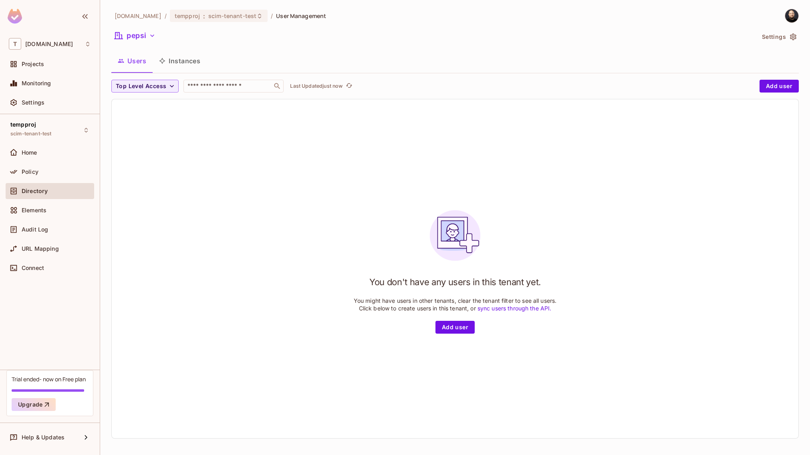
click at [154, 38] on icon "button" at bounding box center [152, 36] width 8 height 8
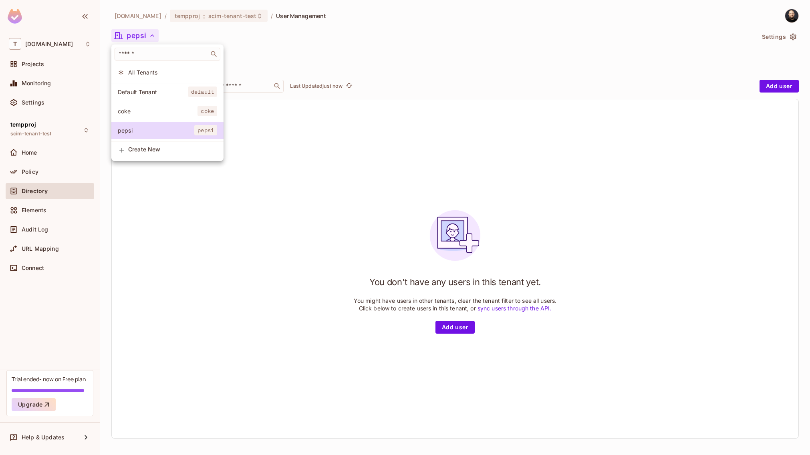
click at [368, 197] on div at bounding box center [405, 227] width 810 height 455
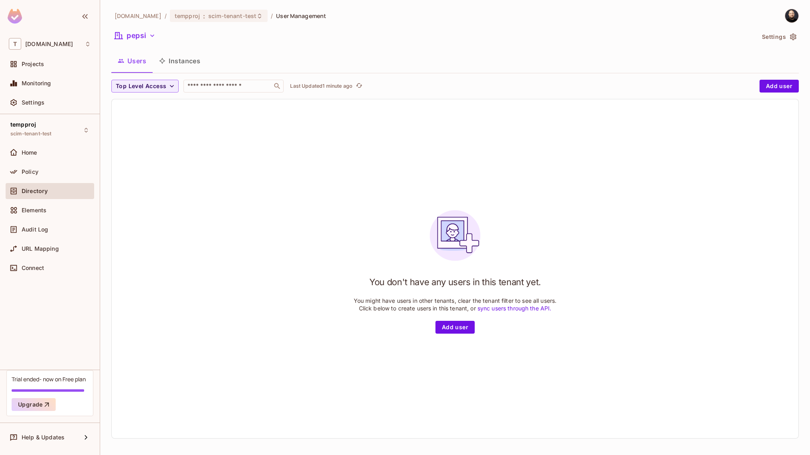
click at [785, 13] on div at bounding box center [792, 16] width 14 height 14
click at [768, 65] on span "Copy Environment Key" at bounding box center [766, 64] width 59 height 8
click at [145, 38] on button "pepsi" at bounding box center [134, 35] width 47 height 13
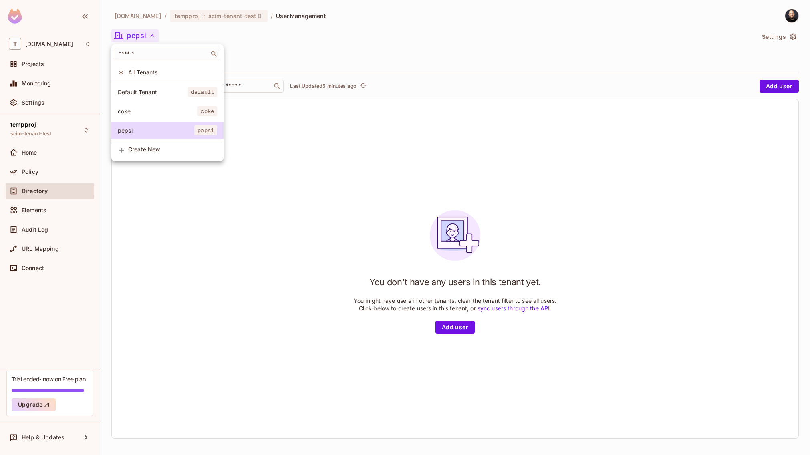
click at [148, 113] on span "coke" at bounding box center [158, 111] width 80 height 8
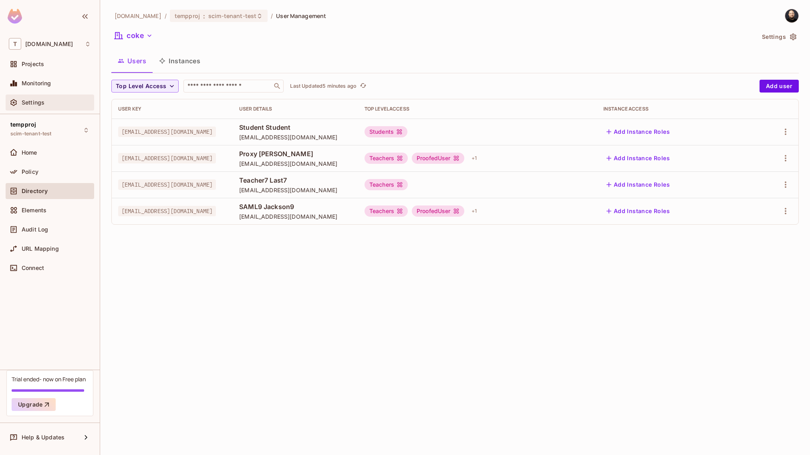
click at [60, 105] on div "Settings" at bounding box center [56, 102] width 69 height 6
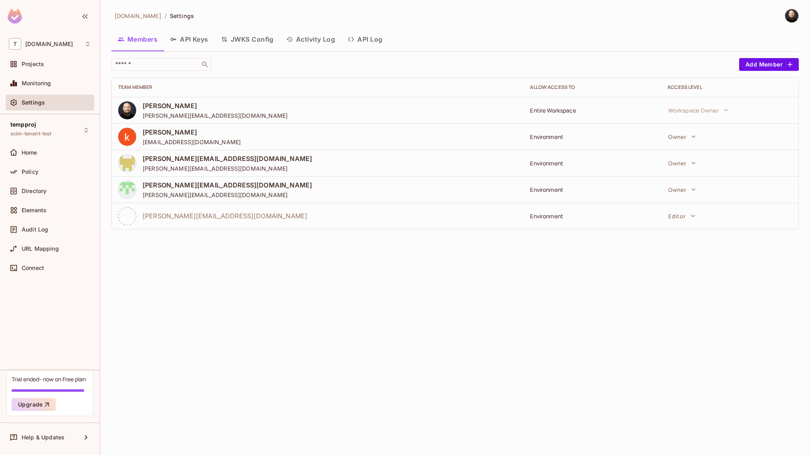
click at [362, 39] on button "API Log" at bounding box center [364, 39] width 47 height 20
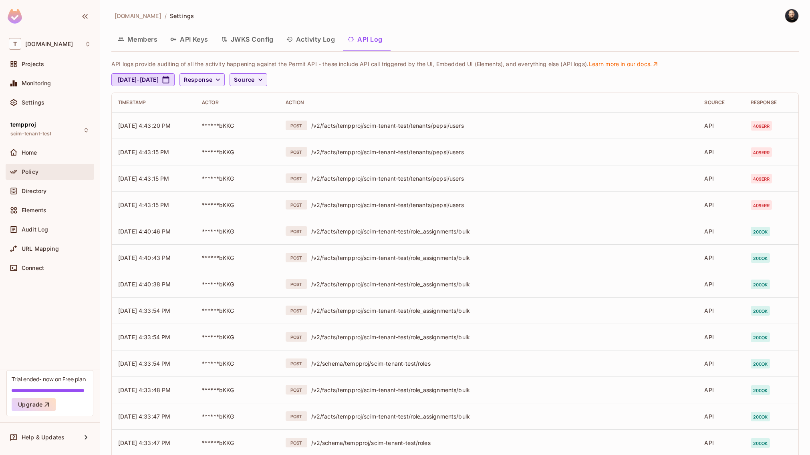
click at [50, 171] on div "Policy" at bounding box center [56, 172] width 69 height 6
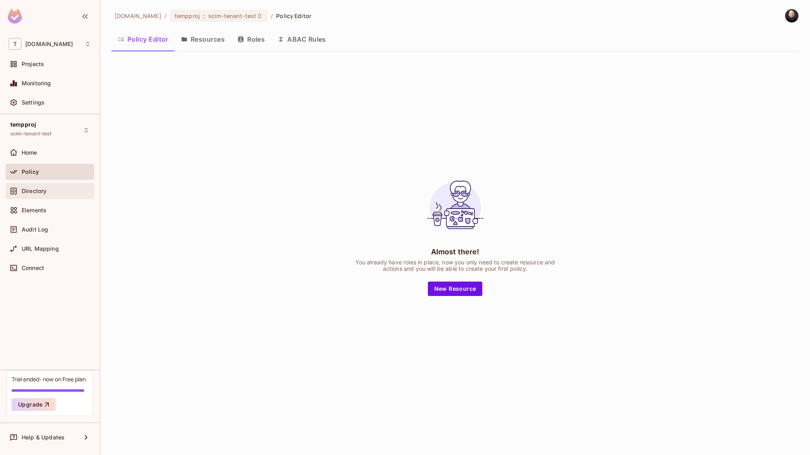
click at [49, 189] on div "Directory" at bounding box center [56, 191] width 69 height 6
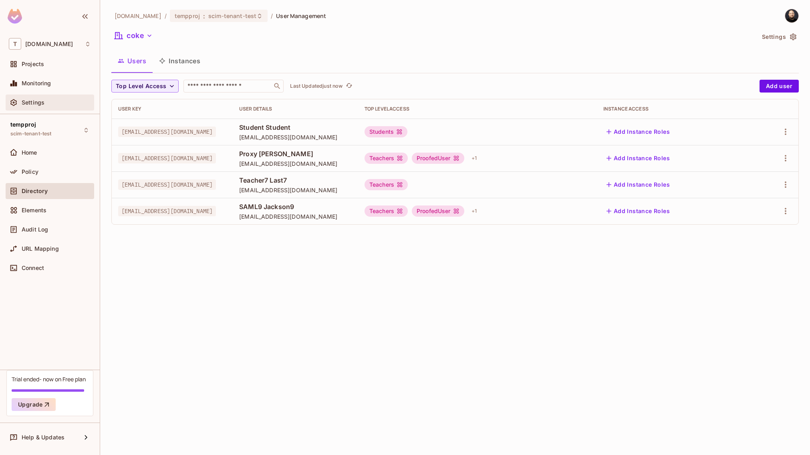
click at [50, 105] on div "Settings" at bounding box center [56, 102] width 69 height 6
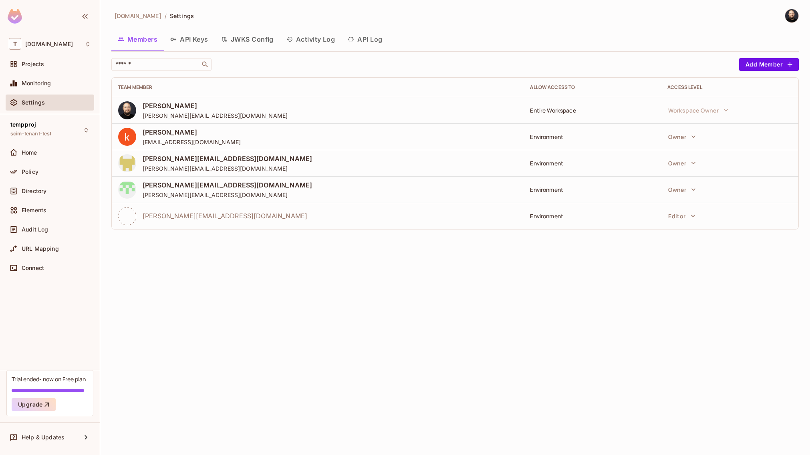
click at [361, 32] on button "API Log" at bounding box center [364, 39] width 47 height 20
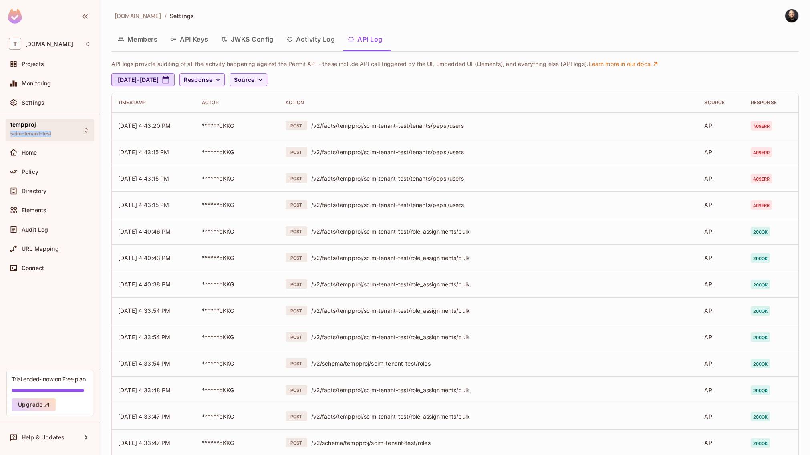
copy span "scim-tenant-test"
drag, startPoint x: 60, startPoint y: 133, endPoint x: 11, endPoint y: 133, distance: 48.5
click at [11, 133] on div "tempproj scim-tenant-test" at bounding box center [50, 130] width 89 height 22
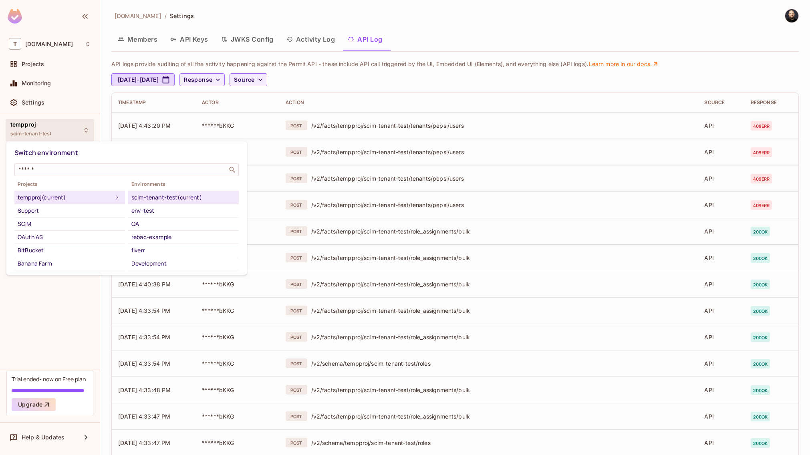
click at [779, 16] on div at bounding box center [405, 227] width 810 height 455
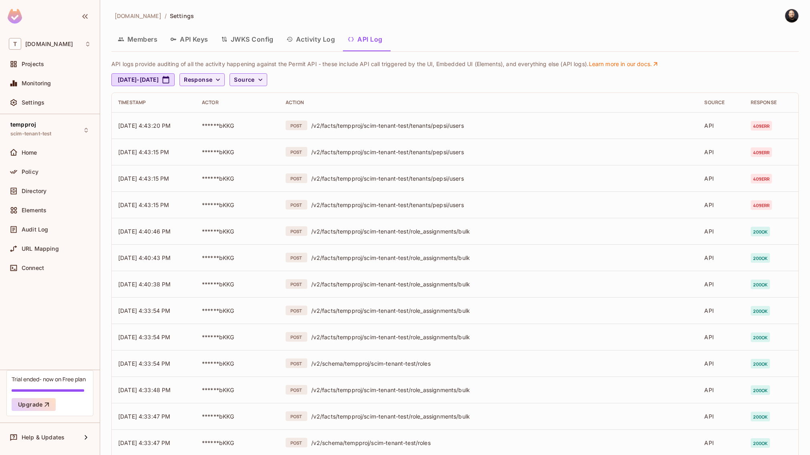
click at [781, 22] on div at bounding box center [787, 16] width 21 height 14
click at [785, 16] on img at bounding box center [791, 15] width 13 height 13
click at [749, 60] on span "Copy Environment Key" at bounding box center [766, 64] width 59 height 8
click at [39, 171] on div "Policy" at bounding box center [56, 172] width 69 height 6
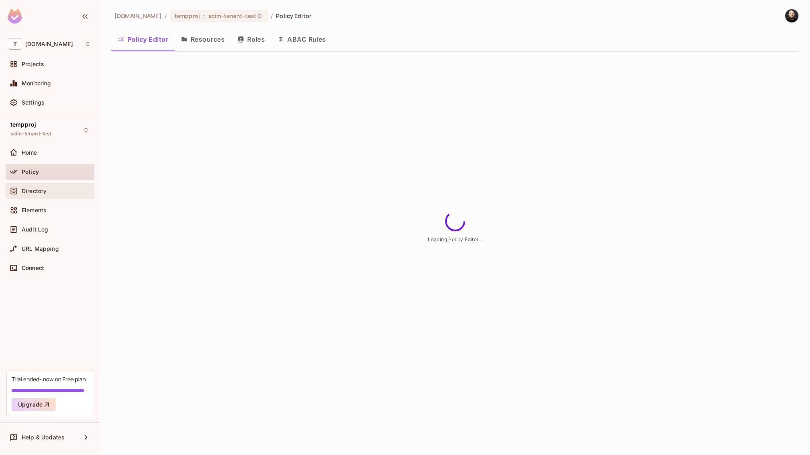
click at [38, 193] on span "Directory" at bounding box center [34, 191] width 25 height 6
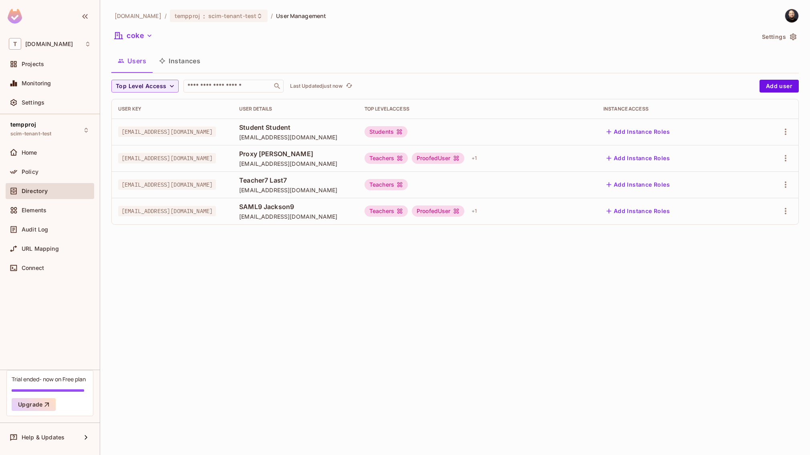
click at [145, 134] on span "[EMAIL_ADDRESS][DOMAIN_NAME]" at bounding box center [167, 132] width 98 height 10
copy span "[EMAIL_ADDRESS][DOMAIN_NAME]"
click at [141, 37] on button "coke" at bounding box center [133, 35] width 44 height 13
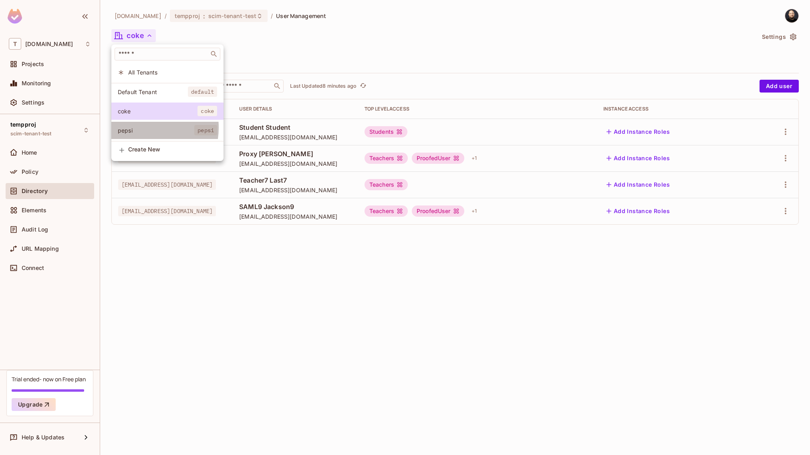
click at [143, 128] on span "pepsi" at bounding box center [156, 131] width 76 height 8
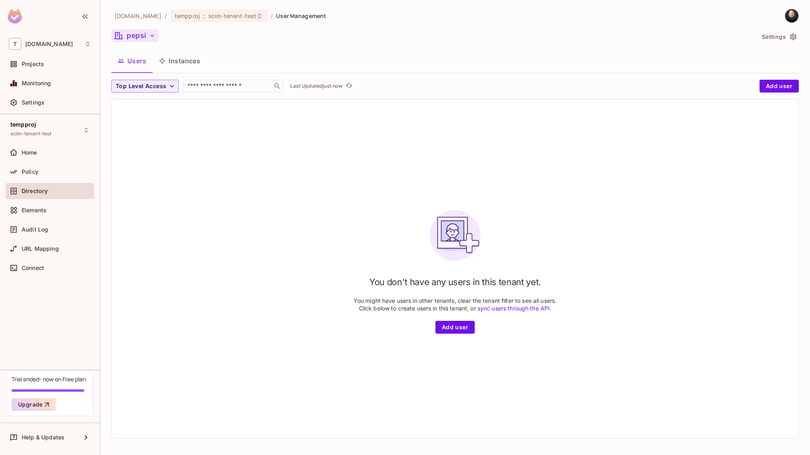
click at [147, 39] on button "pepsi" at bounding box center [134, 35] width 47 height 13
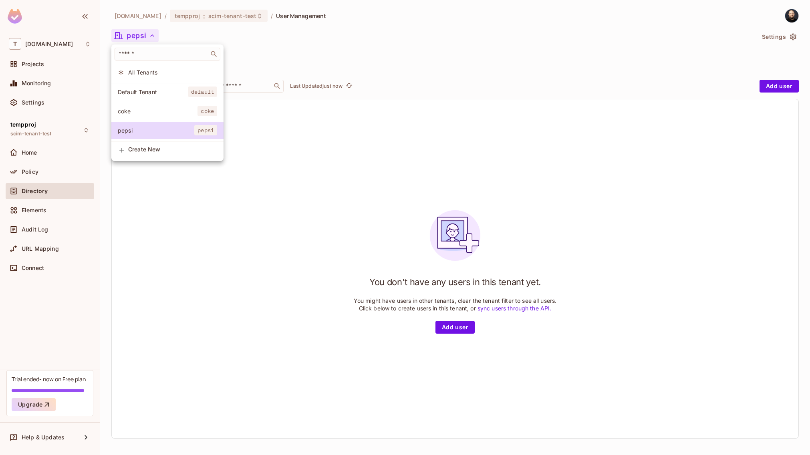
click at [148, 111] on span "coke" at bounding box center [158, 111] width 80 height 8
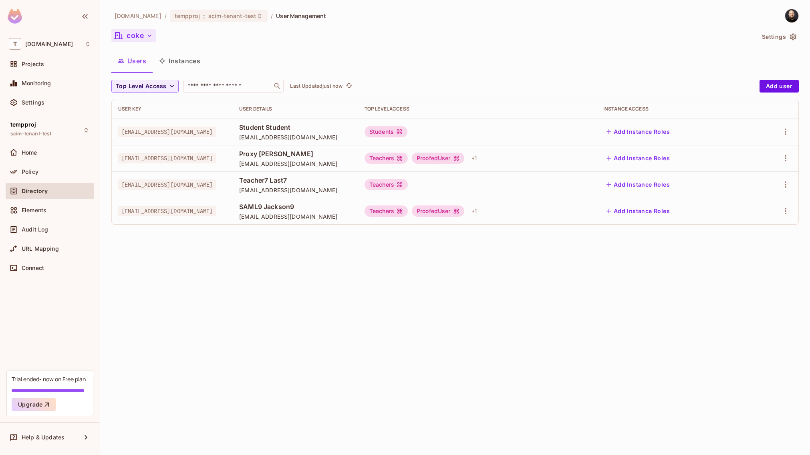
click at [150, 36] on icon "button" at bounding box center [149, 35] width 4 height 2
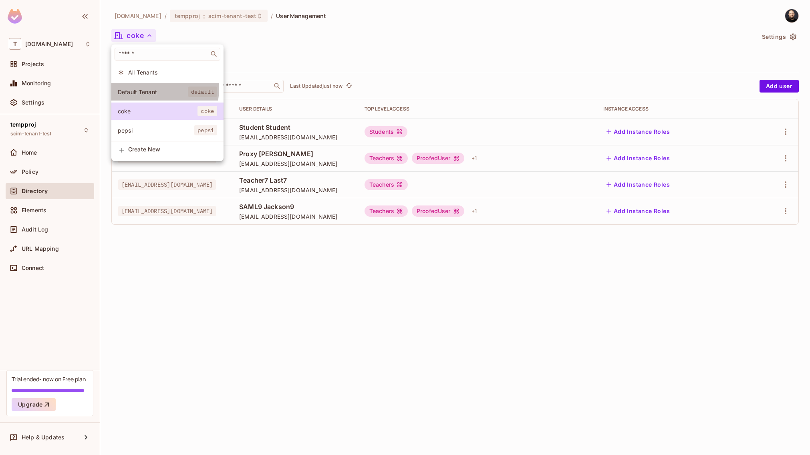
click at [148, 89] on span "Default Tenant" at bounding box center [153, 92] width 70 height 8
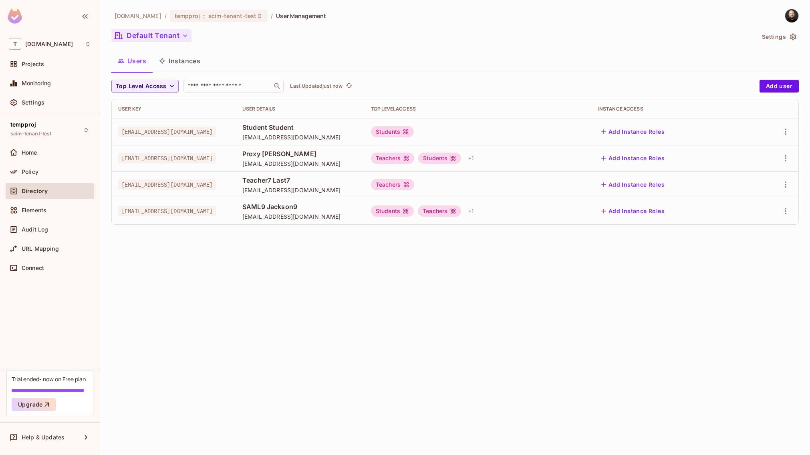
click at [175, 37] on button "Default Tenant" at bounding box center [151, 35] width 80 height 13
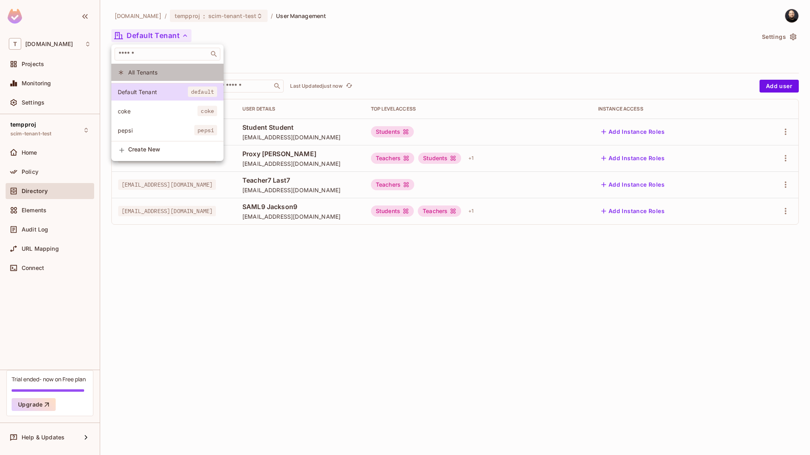
click at [163, 70] on span "All Tenants" at bounding box center [172, 72] width 89 height 8
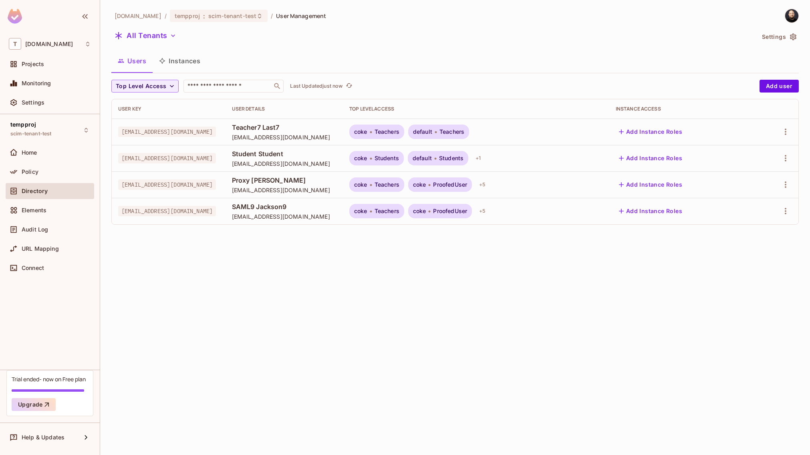
click at [181, 36] on div "All Tenants" at bounding box center [432, 36] width 643 height 15
click at [165, 36] on button "All Tenants" at bounding box center [145, 35] width 68 height 13
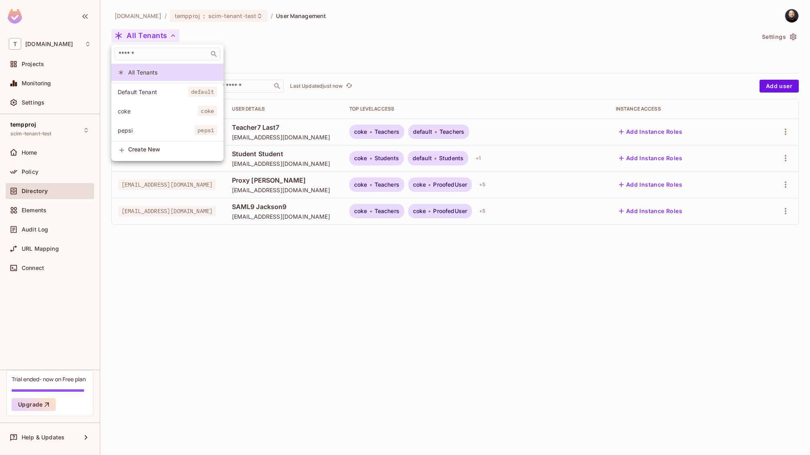
click at [170, 127] on span "pepsi" at bounding box center [156, 131] width 76 height 8
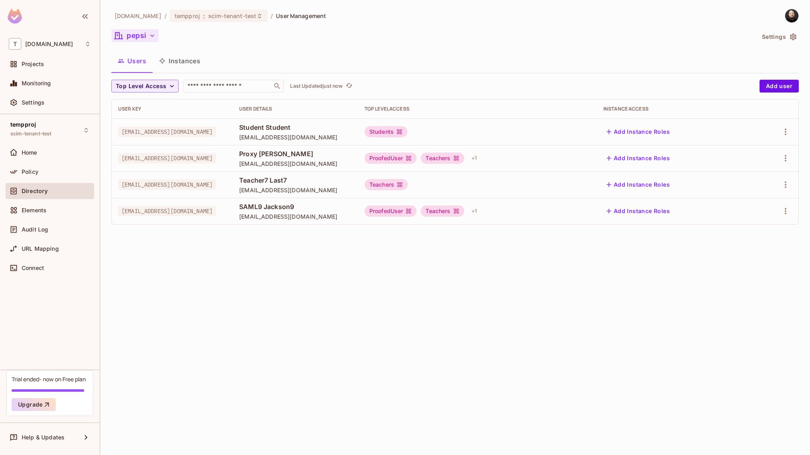
click at [148, 37] on icon "button" at bounding box center [152, 36] width 8 height 8
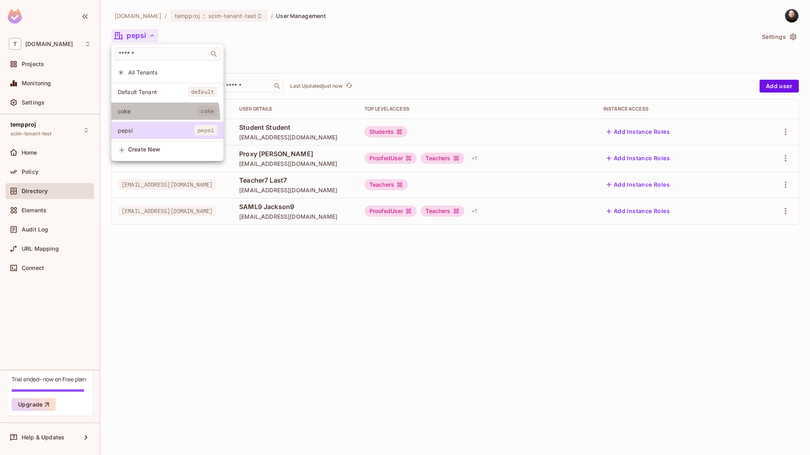
click at [152, 119] on li "coke coke" at bounding box center [167, 111] width 112 height 17
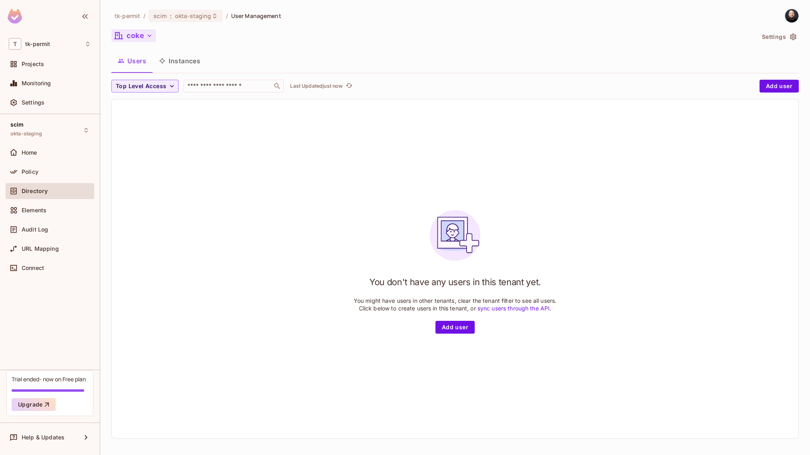
click at [143, 35] on button "coke" at bounding box center [133, 35] width 44 height 13
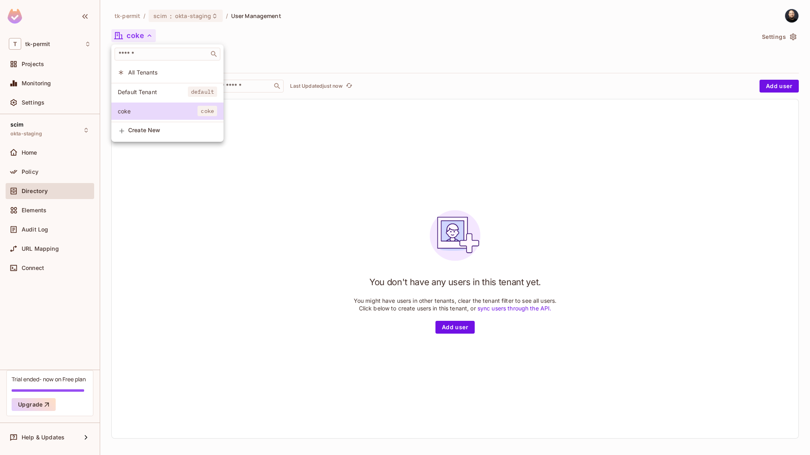
click at [159, 91] on span "Default Tenant" at bounding box center [153, 92] width 70 height 8
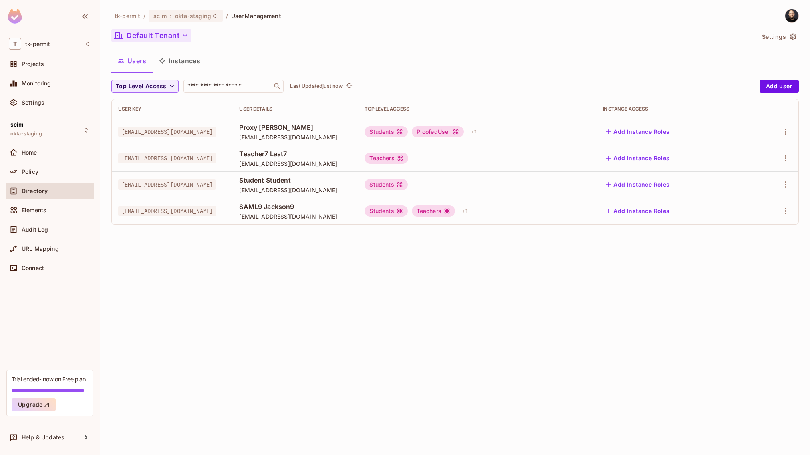
click at [144, 38] on button "Default Tenant" at bounding box center [151, 35] width 80 height 13
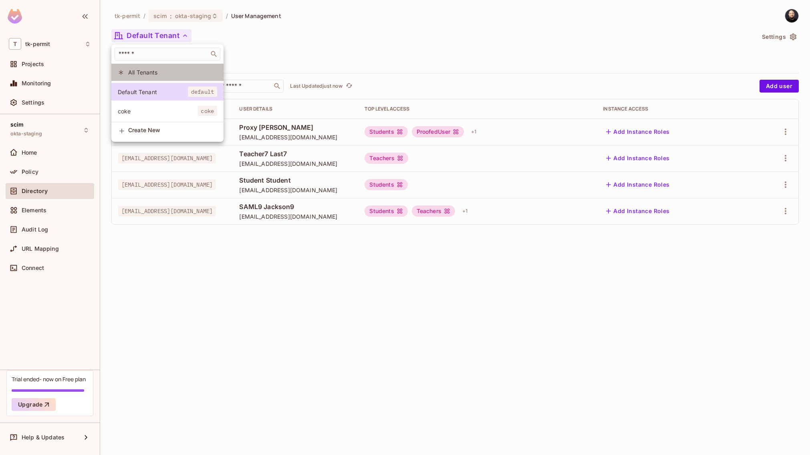
click at [142, 69] on span "All Tenants" at bounding box center [172, 72] width 89 height 8
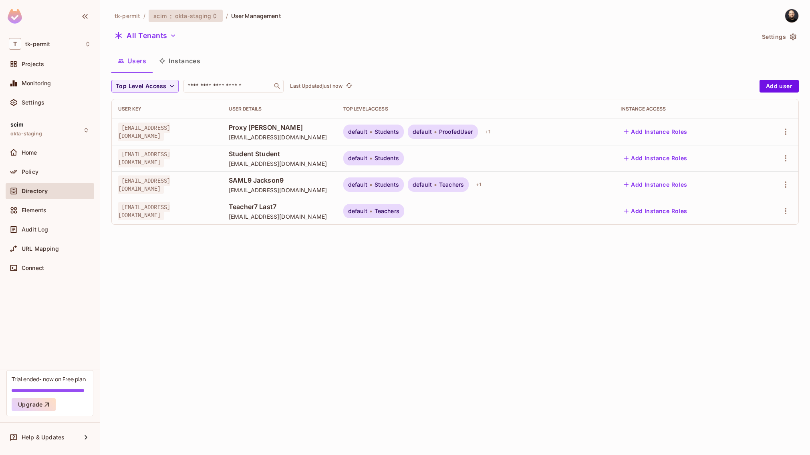
click at [180, 13] on span "okta-staging" at bounding box center [193, 16] width 36 height 8
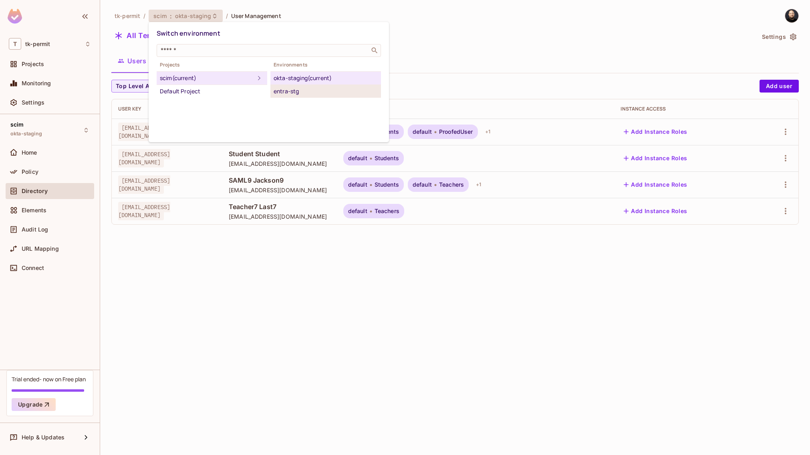
click at [285, 91] on div "entra-stg" at bounding box center [326, 92] width 104 height 10
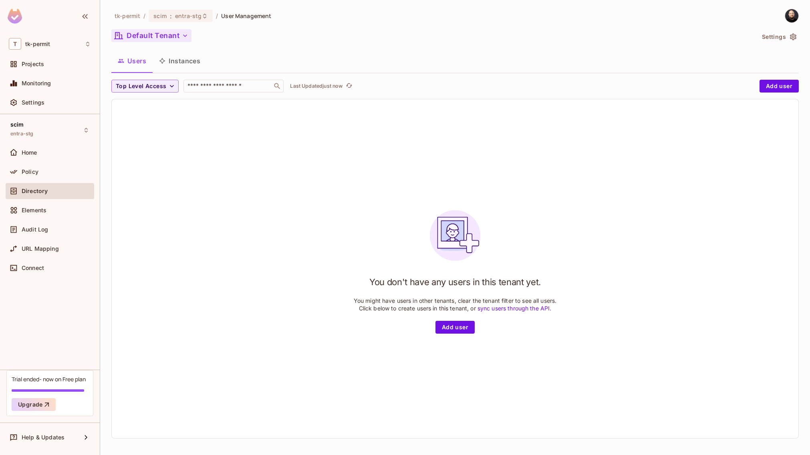
click at [184, 42] on button "Default Tenant" at bounding box center [151, 35] width 80 height 13
click at [185, 18] on div at bounding box center [405, 227] width 810 height 455
click at [181, 36] on button "Default Tenant" at bounding box center [151, 35] width 80 height 13
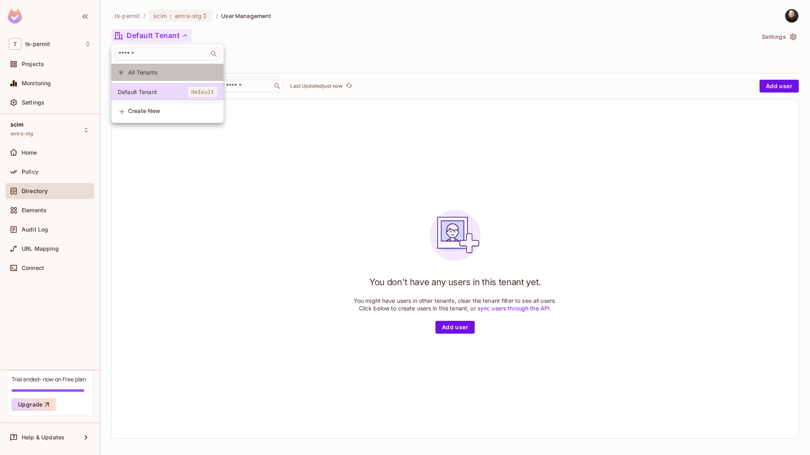
click at [179, 78] on li "All Tenants" at bounding box center [167, 72] width 112 height 17
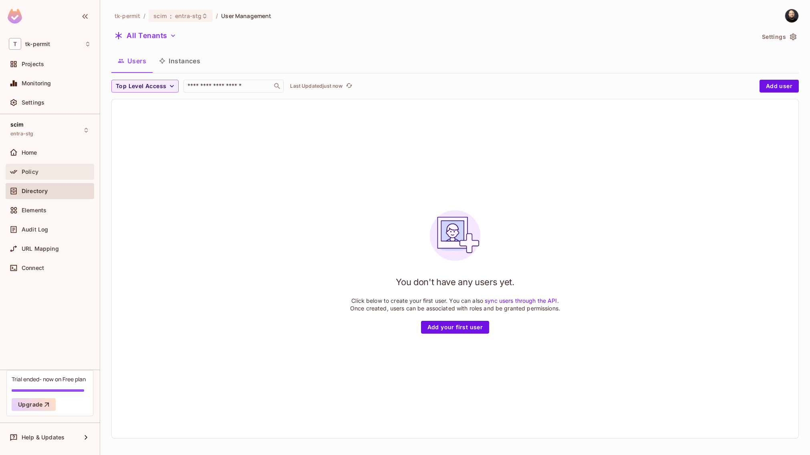
click at [61, 169] on div "Policy" at bounding box center [56, 172] width 69 height 6
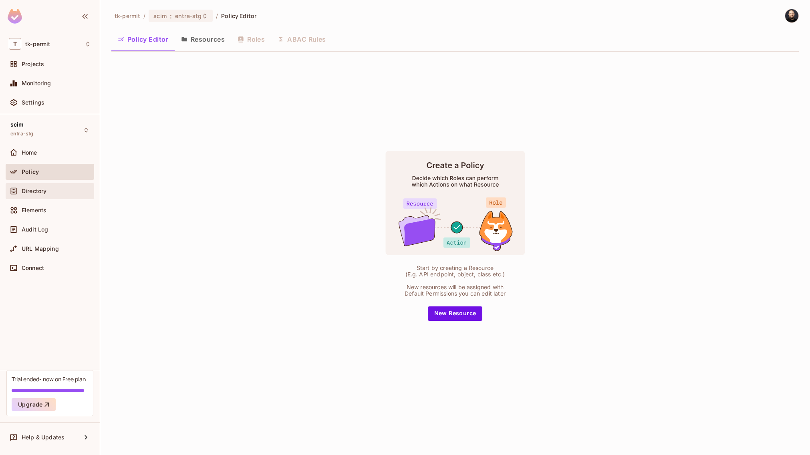
click at [76, 186] on div "Directory" at bounding box center [50, 191] width 82 height 10
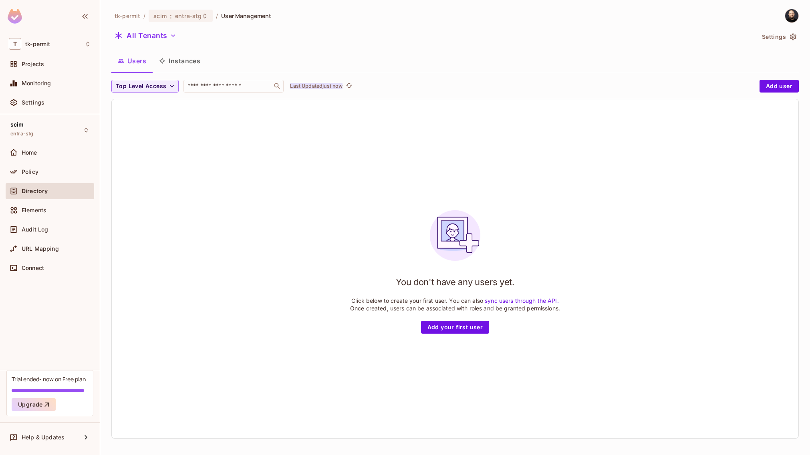
click at [340, 85] on p "Last Updated just now" at bounding box center [316, 86] width 52 height 6
click at [64, 106] on div "Settings" at bounding box center [56, 102] width 69 height 6
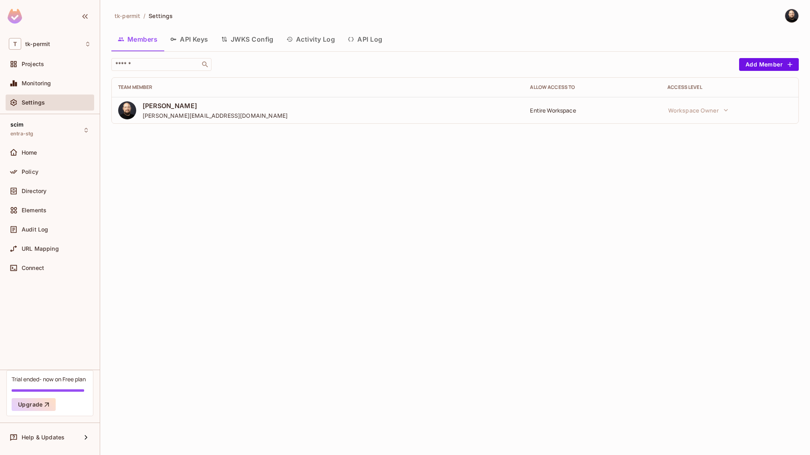
click at [370, 42] on button "API Log" at bounding box center [364, 39] width 47 height 20
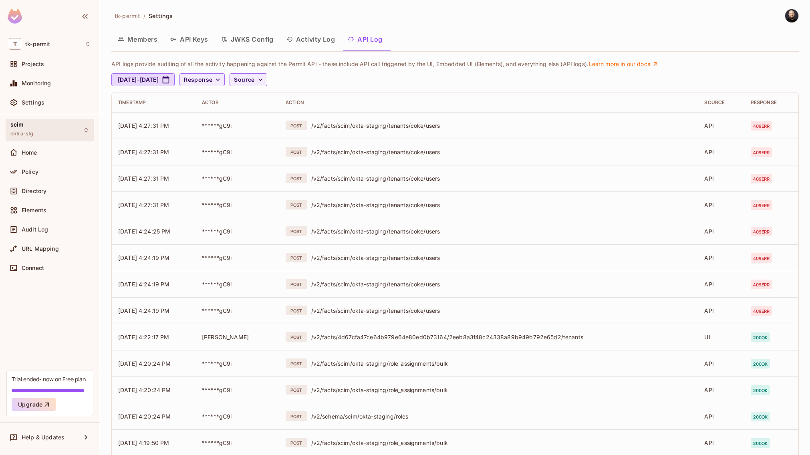
click at [38, 130] on div "scim entra-stg" at bounding box center [50, 130] width 89 height 22
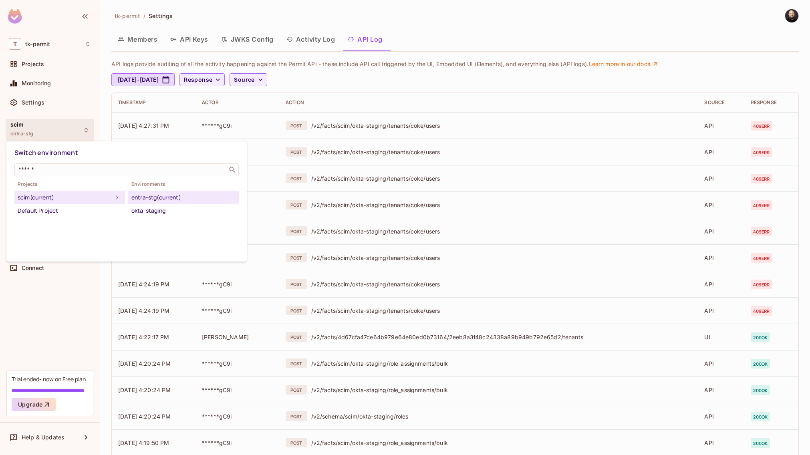
click at [140, 196] on div "entra-stg (current)" at bounding box center [183, 198] width 104 height 10
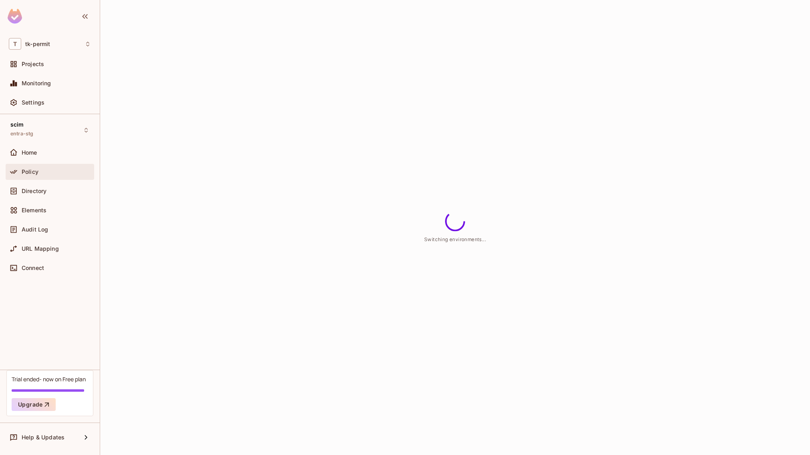
click at [47, 176] on div "Policy" at bounding box center [50, 172] width 82 height 10
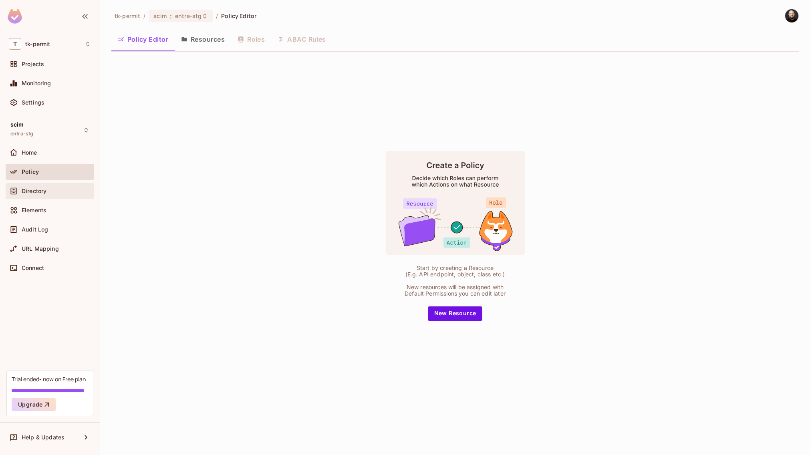
click at [46, 189] on span "Directory" at bounding box center [34, 191] width 25 height 6
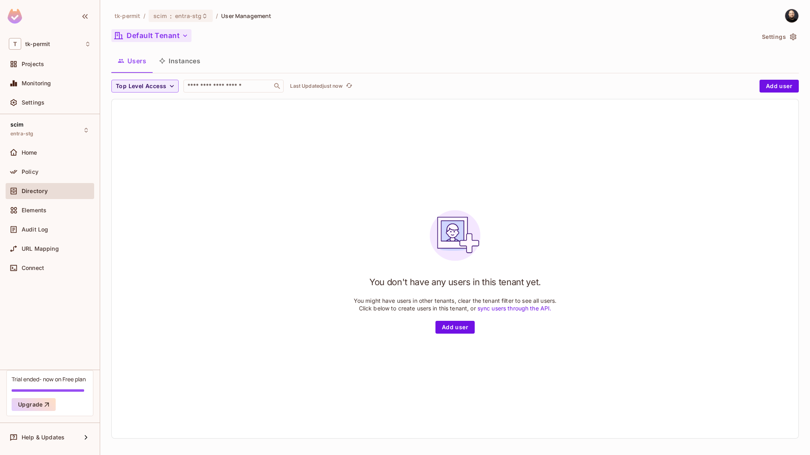
click at [158, 40] on button "Default Tenant" at bounding box center [151, 35] width 80 height 13
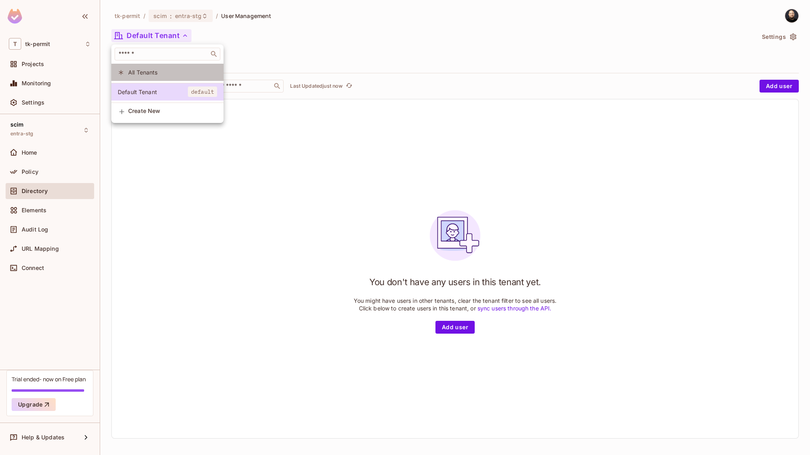
click at [153, 69] on span "All Tenants" at bounding box center [172, 72] width 89 height 8
